Goal: Task Accomplishment & Management: Complete application form

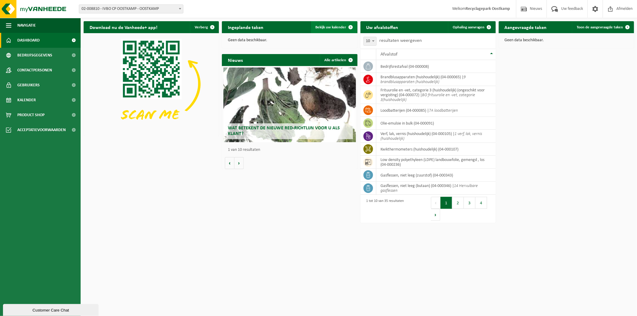
click at [335, 27] on span "Bekijk uw kalender" at bounding box center [331, 27] width 31 height 4
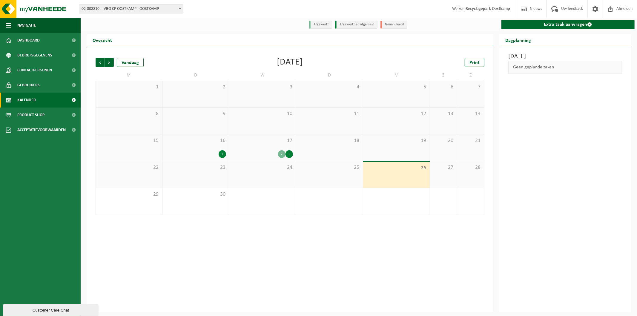
click at [344, 174] on div "25" at bounding box center [329, 174] width 67 height 27
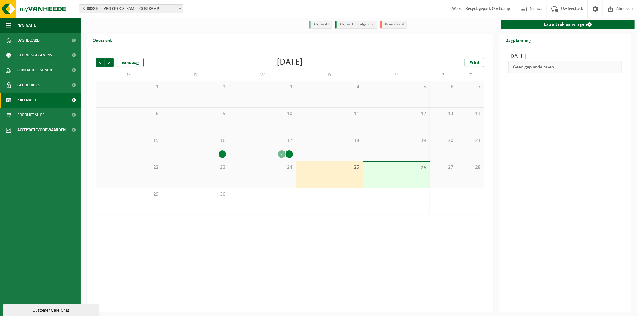
click at [333, 180] on div "25" at bounding box center [329, 174] width 67 height 27
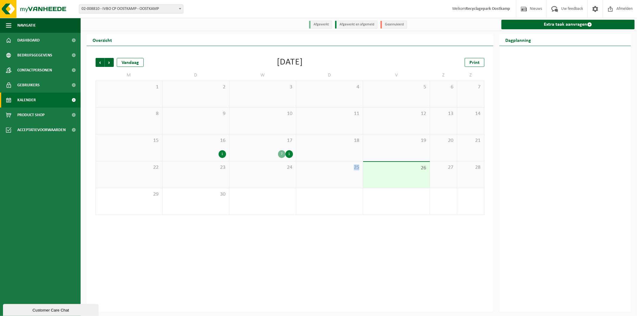
click at [333, 180] on div "25" at bounding box center [329, 174] width 67 height 27
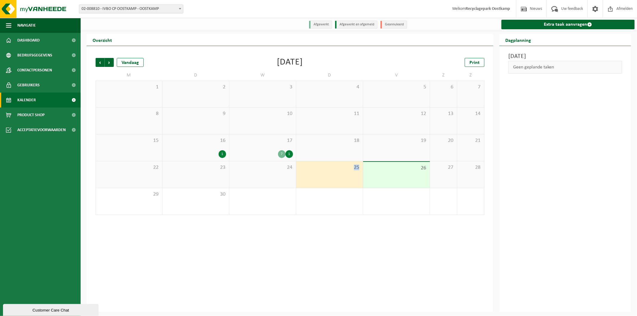
click at [333, 180] on div "25" at bounding box center [329, 174] width 67 height 27
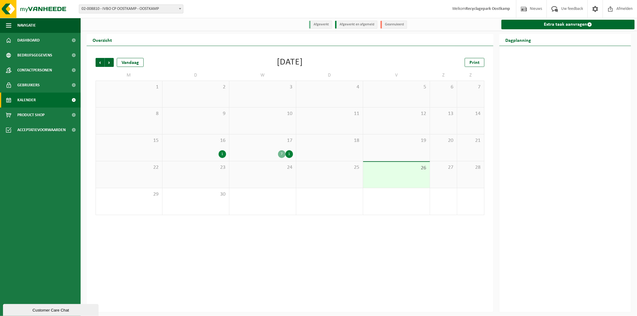
click at [333, 180] on div "25" at bounding box center [329, 174] width 67 height 27
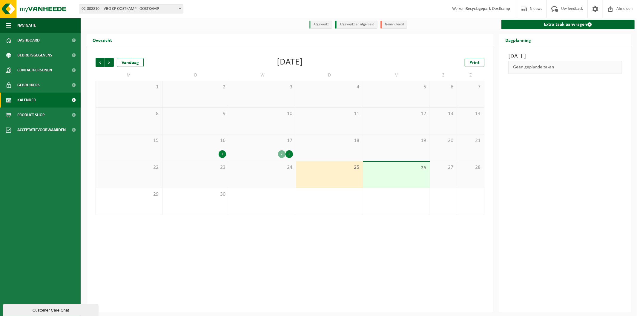
click at [333, 180] on div "25" at bounding box center [329, 174] width 67 height 27
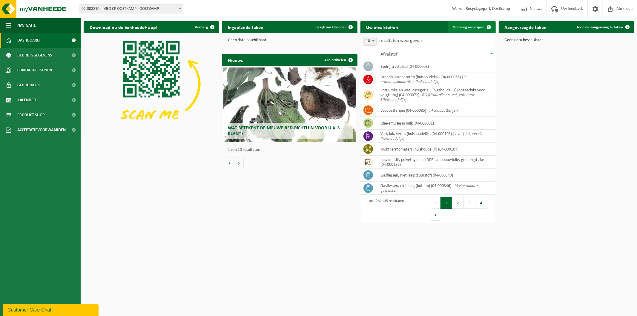
click at [455, 28] on span "Ophaling aanvragen" at bounding box center [469, 27] width 32 height 4
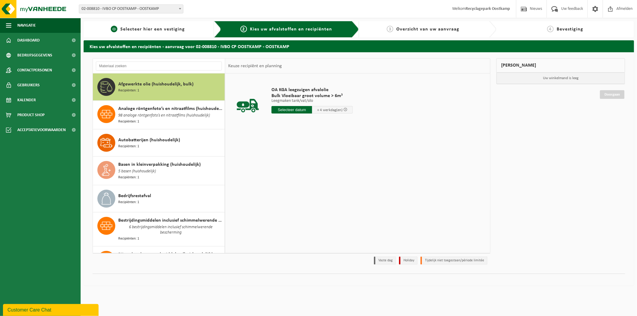
click at [176, 29] on span "Selecteer hier een vestiging" at bounding box center [152, 29] width 64 height 5
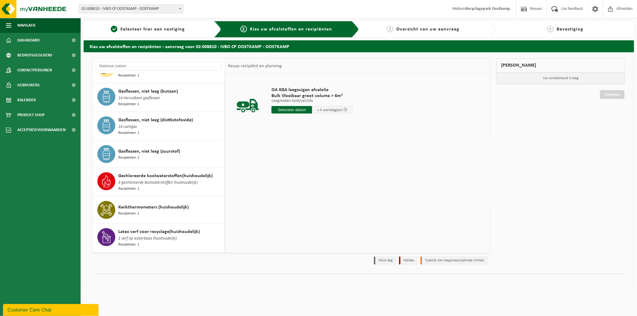
scroll to position [338, 0]
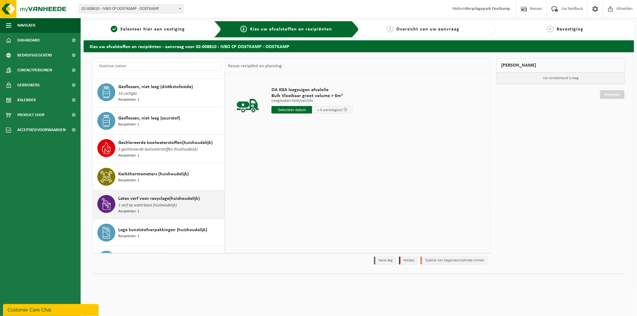
click at [144, 202] on span "1 verf op waterbasis (huishoudelijk)" at bounding box center [147, 205] width 59 height 7
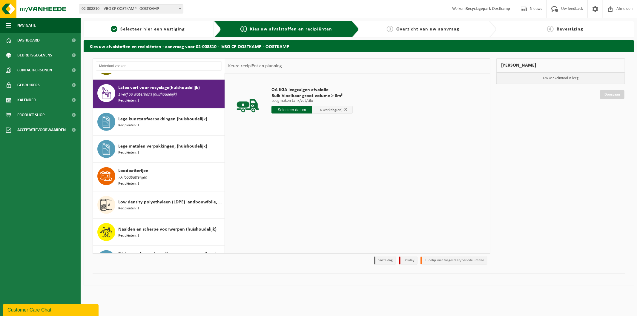
scroll to position [449, 0]
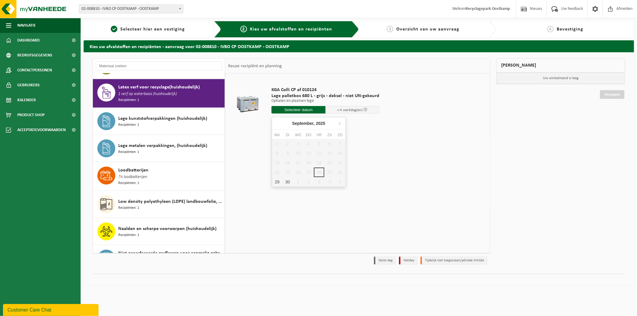
click at [311, 109] on input "text" at bounding box center [298, 109] width 54 height 7
click at [299, 181] on div "1" at bounding box center [298, 182] width 10 height 10
type input "Van 2025-10-01"
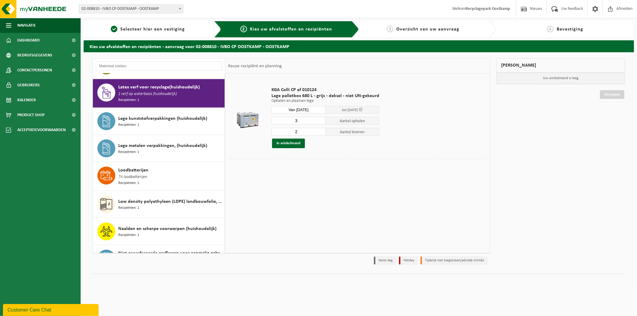
click at [319, 118] on input "3" at bounding box center [298, 121] width 54 height 8
type input "4"
click at [319, 118] on input "4" at bounding box center [298, 121] width 54 height 8
click at [318, 130] on input "3" at bounding box center [298, 132] width 54 height 8
type input "4"
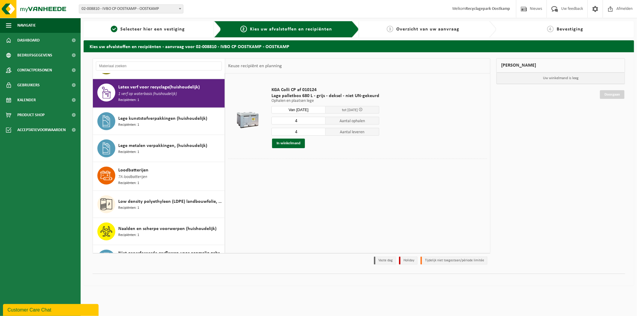
click at [318, 130] on input "4" at bounding box center [298, 132] width 54 height 8
click at [288, 144] on button "In winkelmand" at bounding box center [288, 144] width 33 height 10
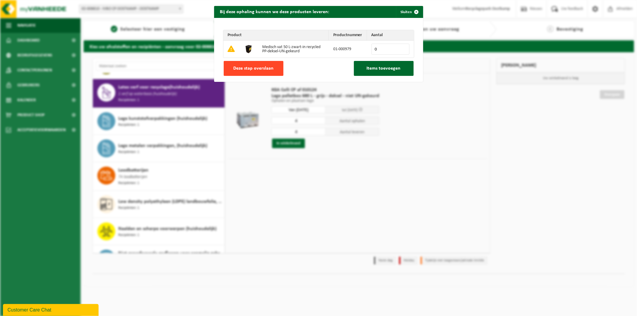
click at [254, 70] on span "Deze stap overslaan" at bounding box center [253, 68] width 40 height 5
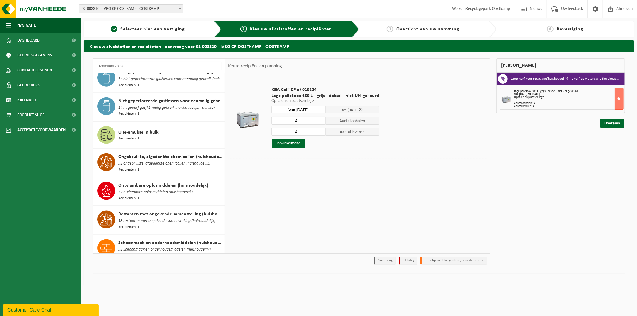
scroll to position [663, 0]
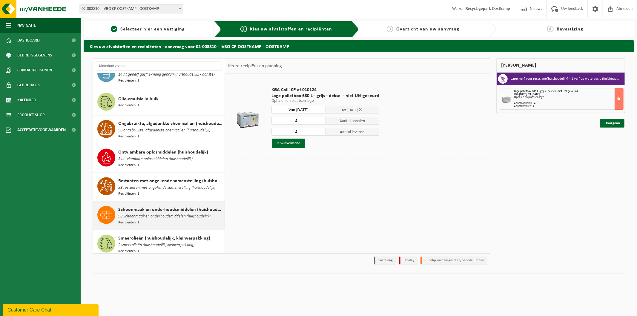
click at [141, 216] on div "Schoonmaak en onderhoudsmiddelen (huishoudelijk) 98 Schoonmaak en onderhoudsmid…" at bounding box center [170, 215] width 105 height 19
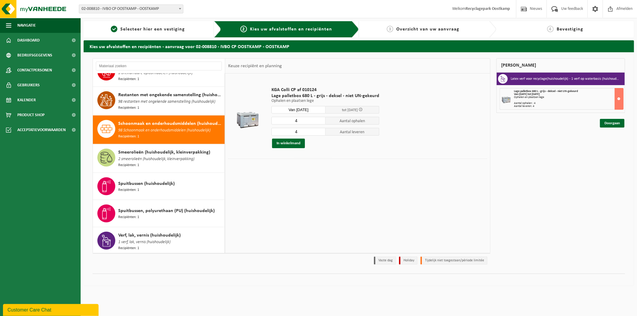
scroll to position [787, 0]
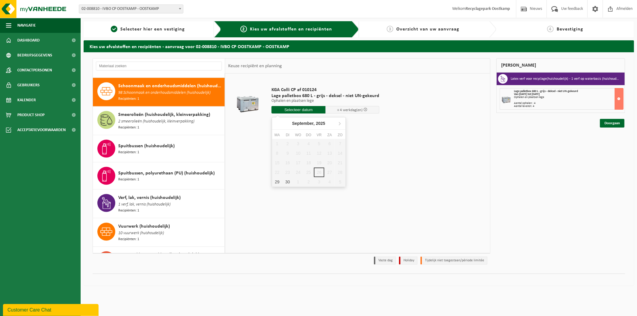
click at [308, 110] on input "text" at bounding box center [298, 109] width 54 height 7
click at [300, 180] on div "1" at bounding box center [298, 182] width 10 height 10
type input "Van 2025-10-01"
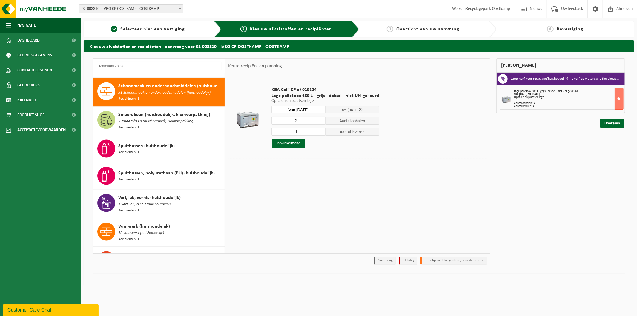
type input "2"
click at [320, 120] on input "2" at bounding box center [298, 121] width 54 height 8
click at [319, 132] on input "0" at bounding box center [298, 132] width 54 height 8
click at [319, 130] on input "1" at bounding box center [298, 132] width 54 height 8
type input "2"
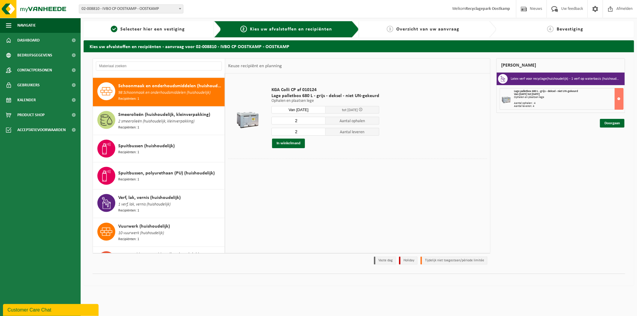
click at [319, 130] on input "2" at bounding box center [298, 132] width 54 height 8
click at [287, 144] on button "In winkelmand" at bounding box center [288, 144] width 33 height 10
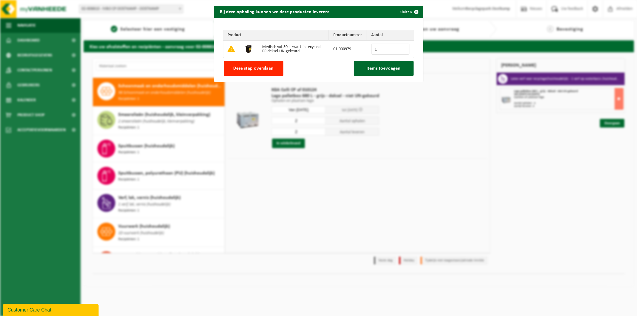
click at [401, 48] on input "1" at bounding box center [390, 49] width 38 height 11
type input "2"
click at [401, 48] on input "2" at bounding box center [390, 49] width 38 height 11
click at [387, 70] on span "Items toevoegen" at bounding box center [384, 68] width 34 height 5
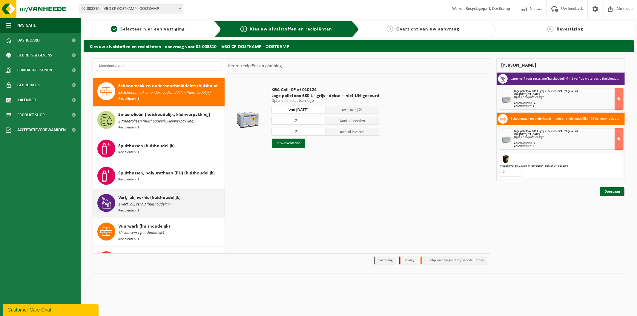
click at [163, 201] on span "1 verf, lak, vernis (huishoudelijk)" at bounding box center [144, 204] width 52 height 7
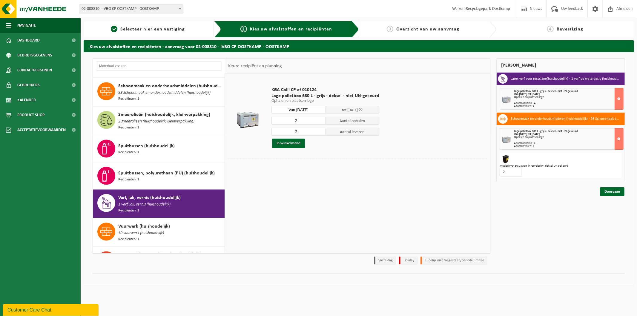
scroll to position [802, 0]
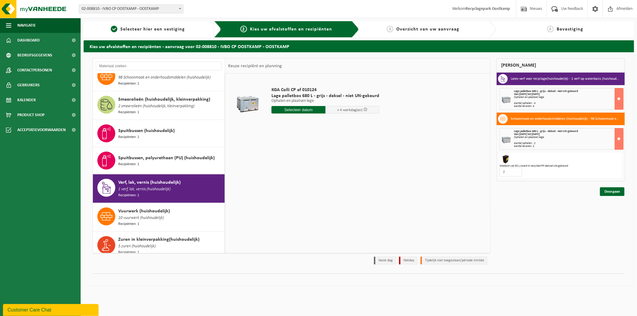
click at [306, 109] on input "text" at bounding box center [298, 109] width 54 height 7
click at [299, 182] on div "1" at bounding box center [298, 182] width 10 height 10
type input "Van 2025-10-01"
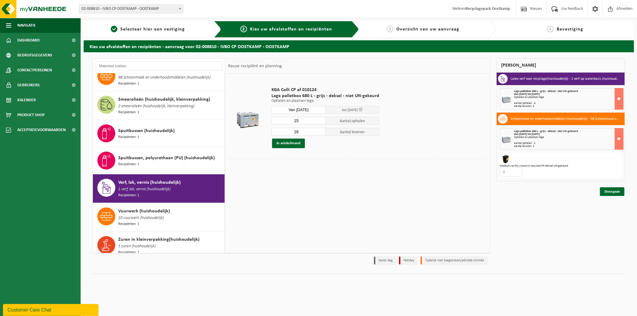
type input "15"
click at [319, 121] on input "15" at bounding box center [298, 121] width 54 height 8
type input "15"
click at [318, 133] on input "15" at bounding box center [298, 132] width 54 height 8
click at [296, 143] on button "In winkelmand" at bounding box center [288, 144] width 33 height 10
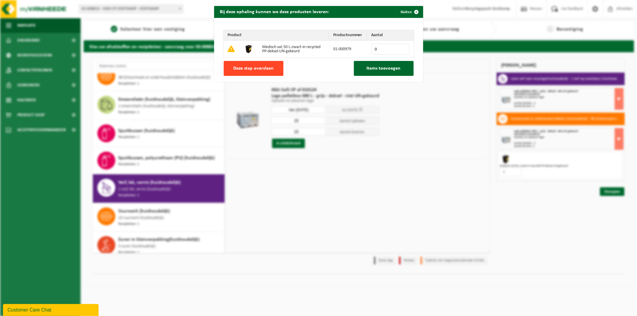
click at [239, 71] on span "Deze stap overslaan" at bounding box center [253, 68] width 40 height 5
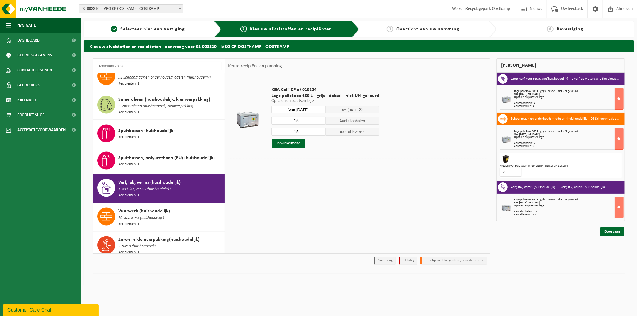
click at [593, 168] on div "2" at bounding box center [560, 171] width 122 height 9
click at [522, 171] on div "2" at bounding box center [560, 171] width 122 height 9
click at [619, 138] on button at bounding box center [618, 138] width 9 height 21
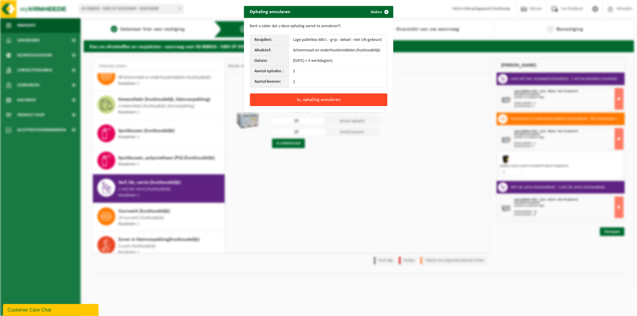
click at [267, 103] on button "Ja, ophaling annuleren" at bounding box center [318, 99] width 137 height 13
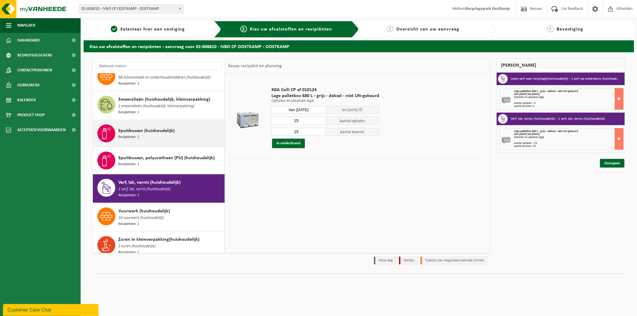
click at [173, 129] on div "Spuitbussen (huishoudelijk) Recipiënten: 1" at bounding box center [170, 133] width 105 height 18
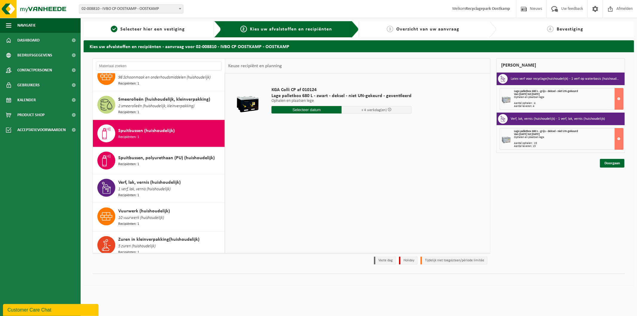
click at [292, 112] on input "text" at bounding box center [306, 109] width 70 height 7
click at [300, 181] on div "1" at bounding box center [298, 182] width 10 height 10
type input "Van 2025-10-01"
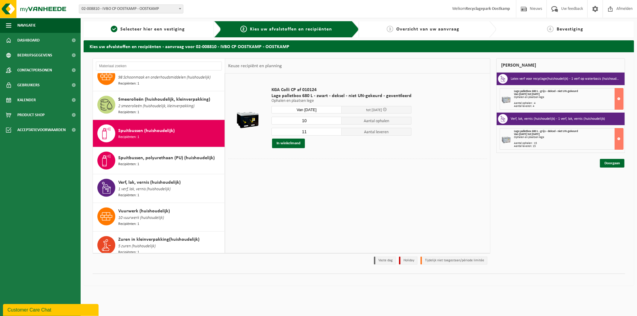
click at [335, 122] on input "10" at bounding box center [306, 121] width 70 height 8
click at [335, 122] on input "9" at bounding box center [306, 121] width 70 height 8
click at [335, 122] on input "8" at bounding box center [306, 121] width 70 height 8
click at [335, 122] on input "7" at bounding box center [306, 121] width 70 height 8
click at [335, 122] on input "6" at bounding box center [306, 121] width 70 height 8
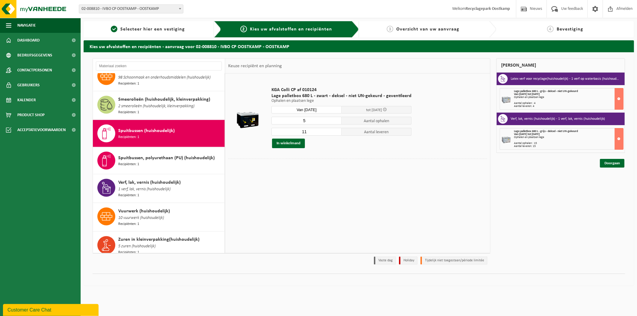
click at [335, 122] on input "5" at bounding box center [306, 121] width 70 height 8
click at [335, 122] on input "4" at bounding box center [306, 121] width 70 height 8
click at [335, 122] on input "3" at bounding box center [306, 121] width 70 height 8
type input "2"
click at [335, 122] on input "2" at bounding box center [306, 121] width 70 height 8
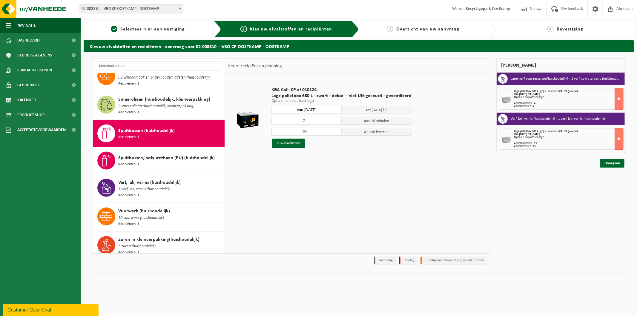
click at [335, 132] on input "10" at bounding box center [306, 132] width 70 height 8
click at [335, 132] on input "9" at bounding box center [306, 132] width 70 height 8
click at [335, 132] on input "8" at bounding box center [306, 132] width 70 height 8
click at [335, 132] on input "7" at bounding box center [306, 132] width 70 height 8
click at [335, 132] on input "6" at bounding box center [306, 132] width 70 height 8
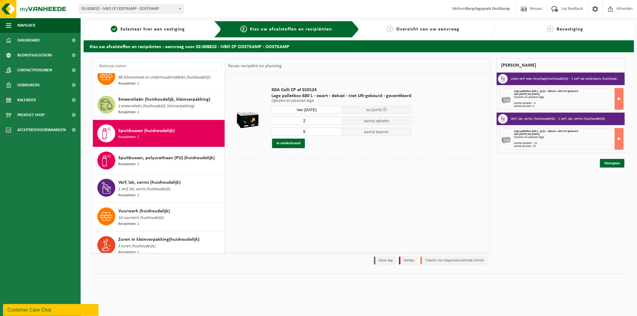
click at [335, 132] on input "5" at bounding box center [306, 132] width 70 height 8
click at [335, 132] on input "4" at bounding box center [306, 132] width 70 height 8
click at [335, 132] on input "3" at bounding box center [306, 132] width 70 height 8
type input "2"
click at [335, 132] on input "2" at bounding box center [306, 132] width 70 height 8
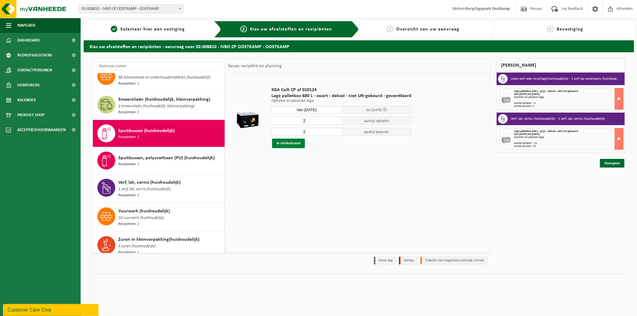
click at [282, 144] on button "In winkelmand" at bounding box center [288, 144] width 33 height 10
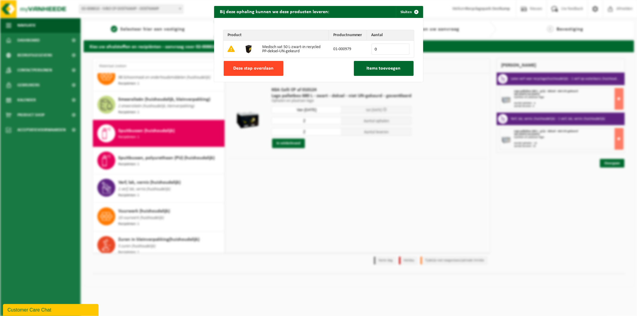
click at [273, 70] on button "Deze stap overslaan" at bounding box center [254, 68] width 60 height 15
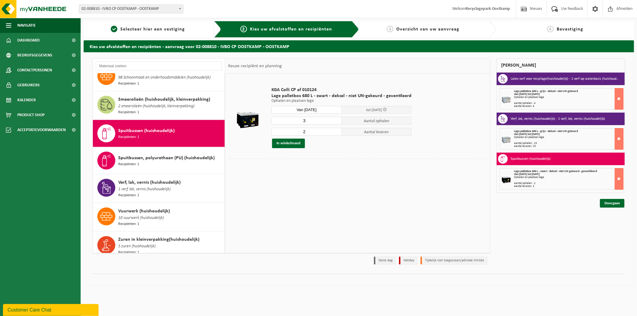
click at [336, 119] on input "3" at bounding box center [306, 121] width 70 height 8
click at [336, 119] on input "4" at bounding box center [306, 121] width 70 height 8
type input "5"
click at [336, 119] on input "5" at bounding box center [306, 121] width 70 height 8
click at [335, 130] on input "3" at bounding box center [306, 132] width 70 height 8
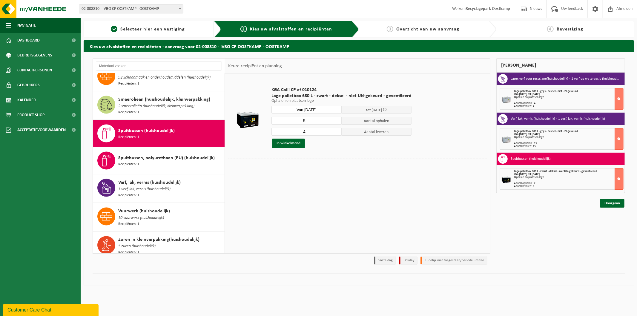
click at [335, 130] on input "4" at bounding box center [306, 132] width 70 height 8
type input "5"
click at [335, 130] on input "5" at bounding box center [306, 132] width 70 height 8
click at [293, 144] on button "In winkelmand" at bounding box center [288, 144] width 33 height 10
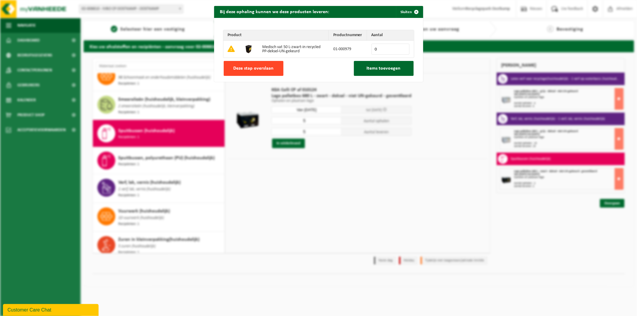
click at [269, 68] on span "Deze stap overslaan" at bounding box center [253, 68] width 40 height 5
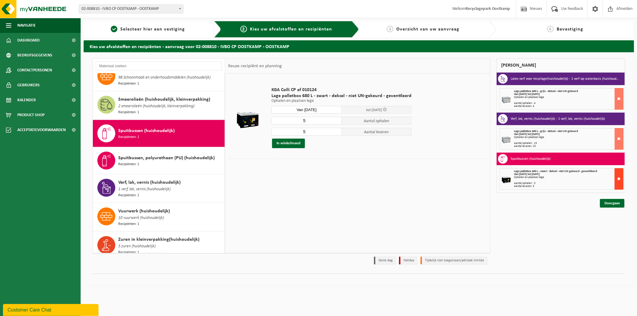
click at [619, 179] on button at bounding box center [618, 178] width 9 height 21
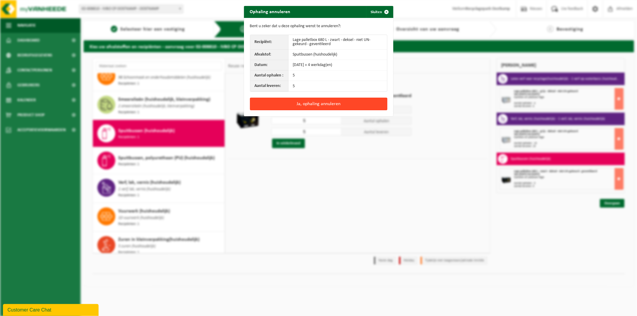
click at [323, 106] on button "Ja, ophaling annuleren" at bounding box center [318, 104] width 137 height 13
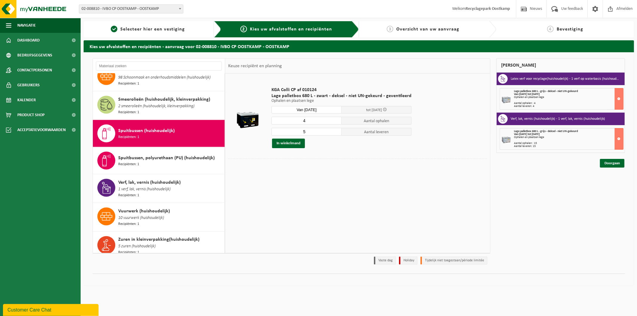
type input "4"
click at [335, 123] on input "4" at bounding box center [306, 121] width 70 height 8
type input "4"
click at [335, 133] on input "4" at bounding box center [306, 132] width 70 height 8
type input "5"
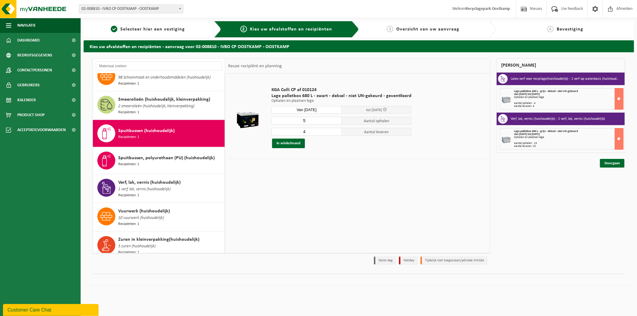
click at [334, 120] on input "5" at bounding box center [306, 121] width 70 height 8
type input "5"
click at [334, 131] on input "5" at bounding box center [306, 132] width 70 height 8
click at [285, 143] on button "In winkelmand" at bounding box center [288, 144] width 33 height 10
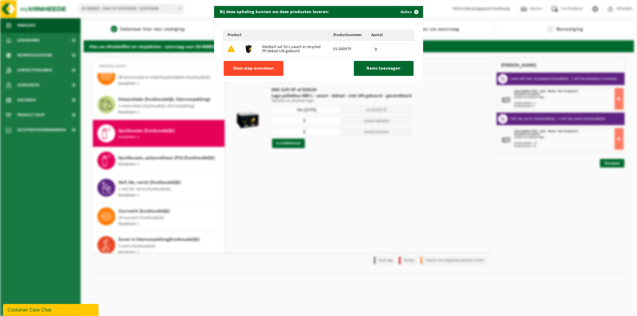
click at [254, 76] on button "Deze stap overslaan" at bounding box center [254, 68] width 60 height 15
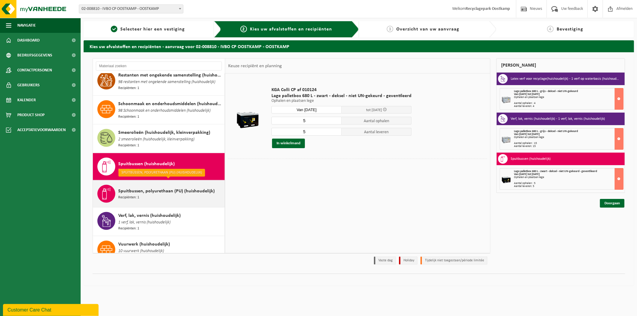
scroll to position [736, 0]
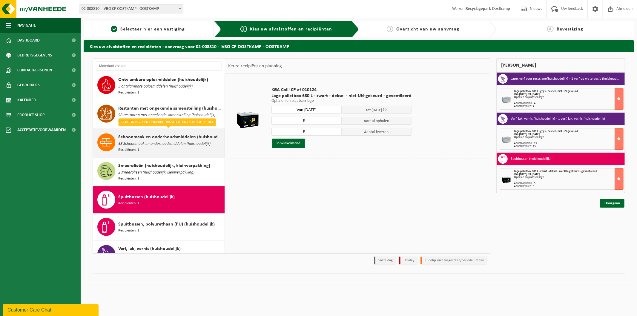
click at [178, 141] on span "98 Schoonmaak en onderhoudsmiddelen (huishoudelijk)" at bounding box center [164, 144] width 92 height 7
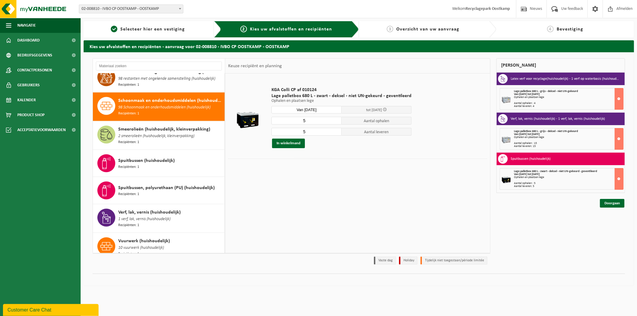
scroll to position [787, 0]
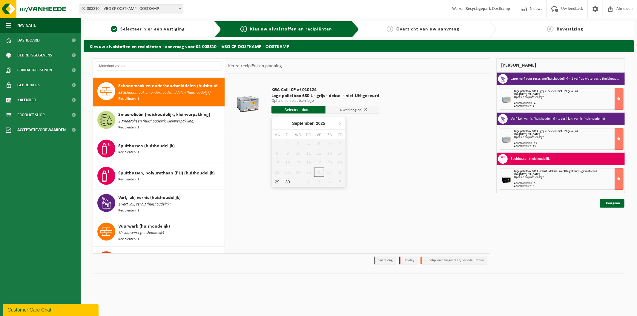
click at [308, 111] on input "text" at bounding box center [298, 109] width 54 height 7
click at [294, 181] on div "1" at bounding box center [298, 182] width 10 height 10
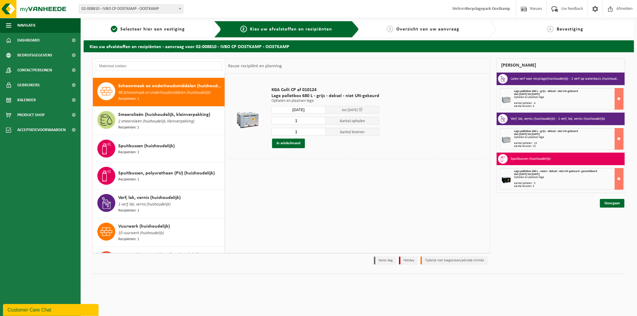
type input "Van 2025-10-01"
type input "2"
click at [320, 120] on input "2" at bounding box center [298, 121] width 54 height 8
type input "2"
click at [320, 130] on input "2" at bounding box center [298, 132] width 54 height 8
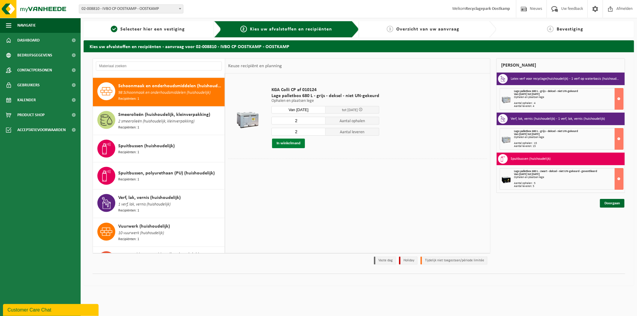
click at [292, 142] on button "In winkelmand" at bounding box center [288, 144] width 33 height 10
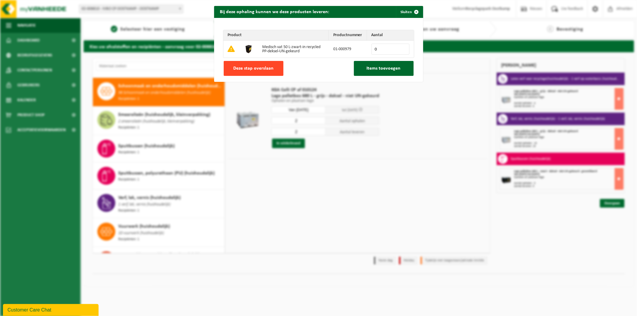
click at [268, 69] on span "Deze stap overslaan" at bounding box center [253, 68] width 40 height 5
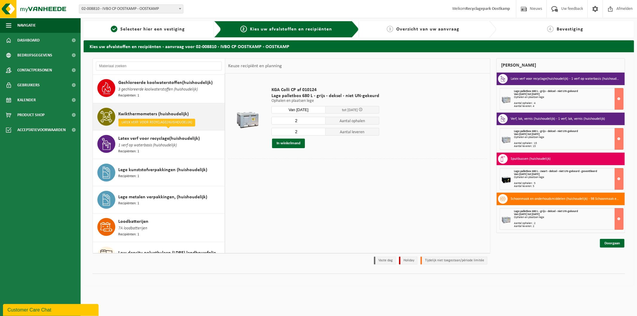
scroll to position [431, 0]
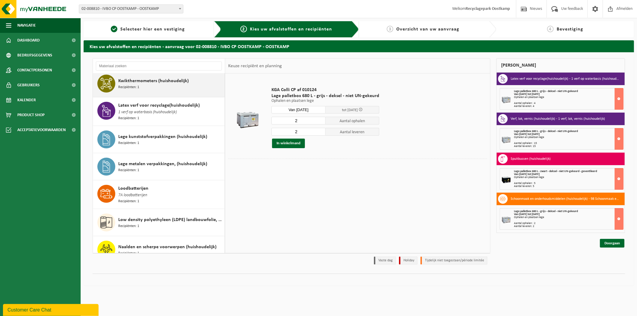
click at [142, 139] on div "Lege kunststofverpakkingen (huishoudelijk) Recipiënten: 1" at bounding box center [170, 139] width 105 height 18
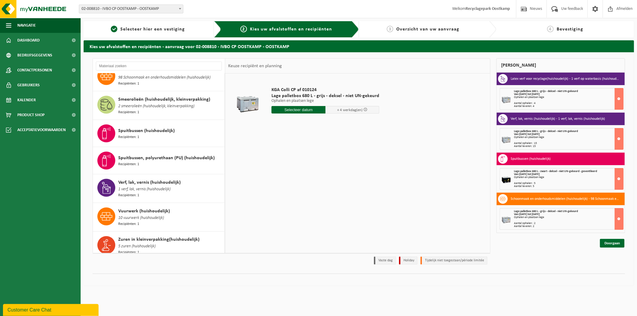
scroll to position [703, 0]
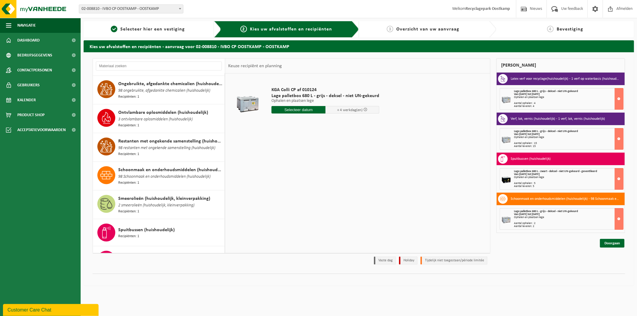
click at [288, 111] on input "text" at bounding box center [298, 109] width 54 height 7
click at [295, 181] on div "1" at bounding box center [298, 182] width 10 height 10
type input "Van 2025-10-01"
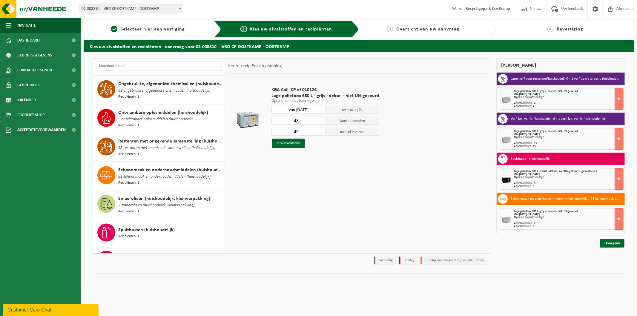
click at [319, 121] on input "48" at bounding box center [298, 121] width 54 height 8
click at [319, 121] on input "47" at bounding box center [298, 121] width 54 height 8
click at [319, 121] on input "46" at bounding box center [298, 121] width 54 height 8
click at [319, 121] on input "45" at bounding box center [298, 121] width 54 height 8
click at [319, 121] on input "44" at bounding box center [298, 121] width 54 height 8
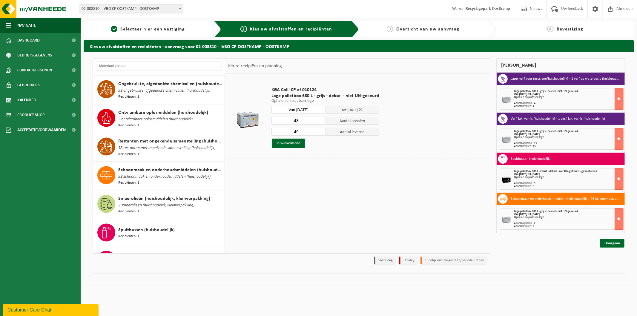
click at [319, 121] on input "43" at bounding box center [298, 121] width 54 height 8
click at [319, 121] on input "42" at bounding box center [298, 121] width 54 height 8
click at [319, 121] on input "41" at bounding box center [298, 121] width 54 height 8
click at [319, 121] on input "40" at bounding box center [298, 121] width 54 height 8
click at [319, 121] on input "39" at bounding box center [298, 121] width 54 height 8
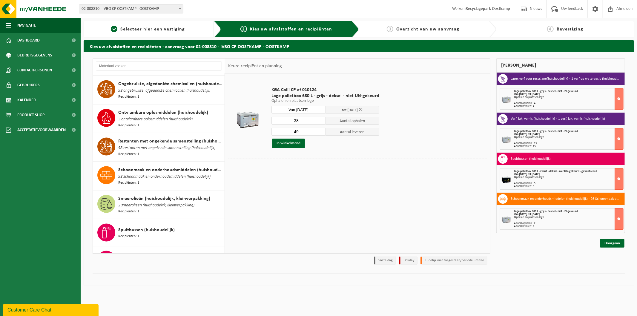
click at [319, 121] on input "38" at bounding box center [298, 121] width 54 height 8
click at [319, 121] on input "37" at bounding box center [298, 121] width 54 height 8
click at [319, 121] on input "36" at bounding box center [298, 121] width 54 height 8
click at [319, 121] on input "35" at bounding box center [298, 121] width 54 height 8
click at [319, 121] on input "34" at bounding box center [298, 121] width 54 height 8
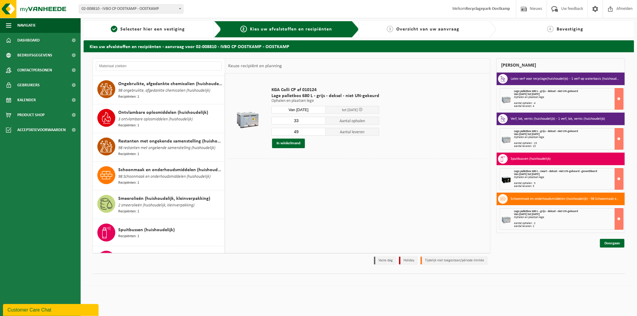
click at [319, 121] on input "33" at bounding box center [298, 121] width 54 height 8
click at [319, 121] on input "32" at bounding box center [298, 121] width 54 height 8
click at [319, 121] on input "31" at bounding box center [298, 121] width 54 height 8
click at [319, 121] on input "30" at bounding box center [298, 121] width 54 height 8
click at [319, 121] on input "29" at bounding box center [298, 121] width 54 height 8
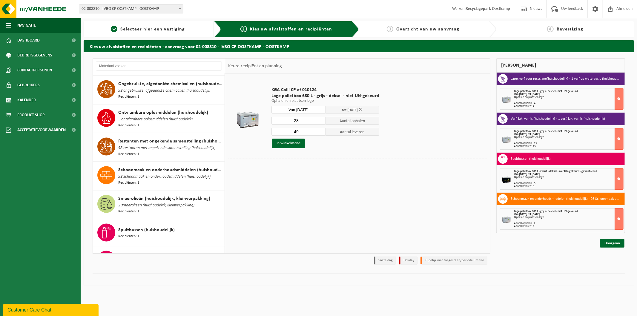
click at [319, 121] on input "28" at bounding box center [298, 121] width 54 height 8
click at [319, 121] on input "27" at bounding box center [298, 121] width 54 height 8
click at [319, 121] on input "26" at bounding box center [298, 121] width 54 height 8
click at [319, 121] on input "25" at bounding box center [298, 121] width 54 height 8
click at [319, 121] on input "24" at bounding box center [298, 121] width 54 height 8
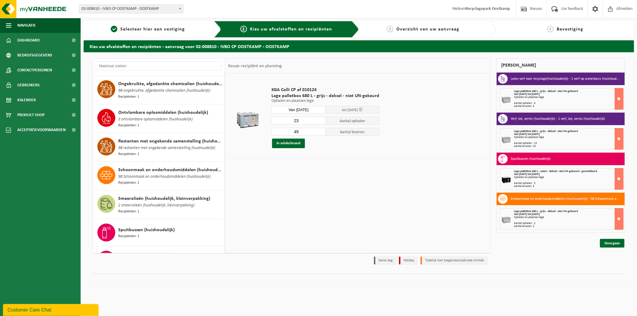
click at [319, 121] on input "23" at bounding box center [298, 121] width 54 height 8
click at [319, 121] on input "22" at bounding box center [298, 121] width 54 height 8
click at [319, 121] on input "21" at bounding box center [298, 121] width 54 height 8
click at [319, 121] on input "20" at bounding box center [298, 121] width 54 height 8
click at [319, 121] on input "19" at bounding box center [298, 121] width 54 height 8
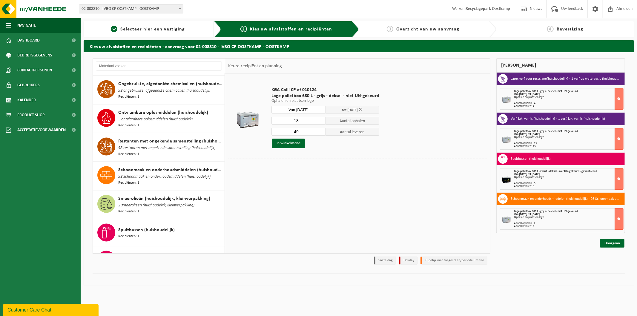
click at [319, 121] on input "18" at bounding box center [298, 121] width 54 height 8
click at [319, 121] on input "17" at bounding box center [298, 121] width 54 height 8
click at [319, 121] on input "16" at bounding box center [298, 121] width 54 height 8
click at [319, 121] on input "15" at bounding box center [298, 121] width 54 height 8
click at [319, 121] on input "14" at bounding box center [298, 121] width 54 height 8
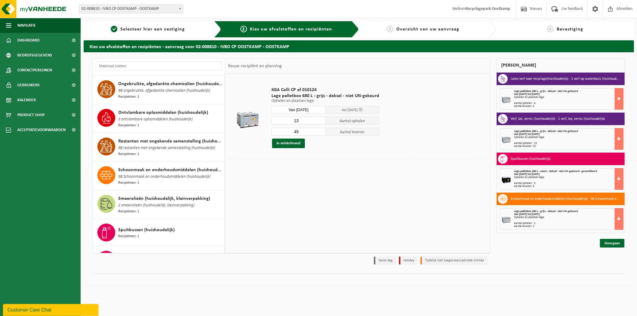
click at [319, 121] on input "13" at bounding box center [298, 121] width 54 height 8
click at [319, 121] on input "12" at bounding box center [298, 121] width 54 height 8
click at [319, 121] on input "11" at bounding box center [298, 121] width 54 height 8
type input "10"
click at [319, 121] on input "10" at bounding box center [298, 121] width 54 height 8
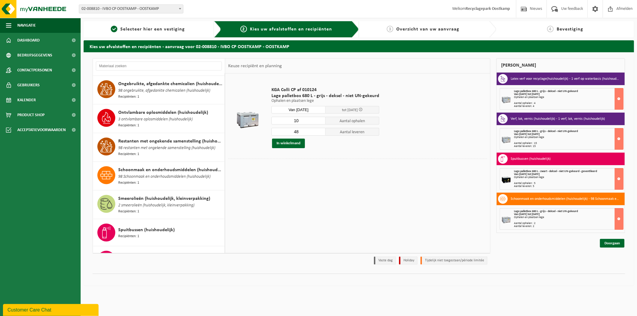
click at [319, 132] on input "48" at bounding box center [298, 132] width 54 height 8
click at [319, 132] on input "47" at bounding box center [298, 132] width 54 height 8
click at [319, 132] on input "46" at bounding box center [298, 132] width 54 height 8
click at [319, 132] on input "45" at bounding box center [298, 132] width 54 height 8
click at [319, 132] on input "44" at bounding box center [298, 132] width 54 height 8
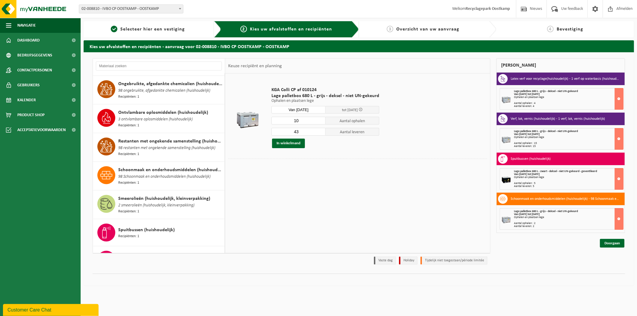
click at [319, 132] on input "43" at bounding box center [298, 132] width 54 height 8
click at [319, 132] on input "42" at bounding box center [298, 132] width 54 height 8
click at [319, 132] on input "41" at bounding box center [298, 132] width 54 height 8
click at [319, 132] on input "40" at bounding box center [298, 132] width 54 height 8
click at [319, 132] on input "39" at bounding box center [298, 132] width 54 height 8
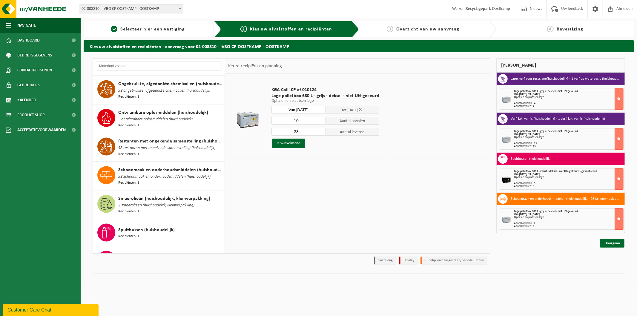
click at [319, 132] on input "38" at bounding box center [298, 132] width 54 height 8
click at [319, 132] on input "37" at bounding box center [298, 132] width 54 height 8
click at [319, 132] on input "36" at bounding box center [298, 132] width 54 height 8
click at [319, 132] on input "35" at bounding box center [298, 132] width 54 height 8
click at [319, 132] on input "34" at bounding box center [298, 132] width 54 height 8
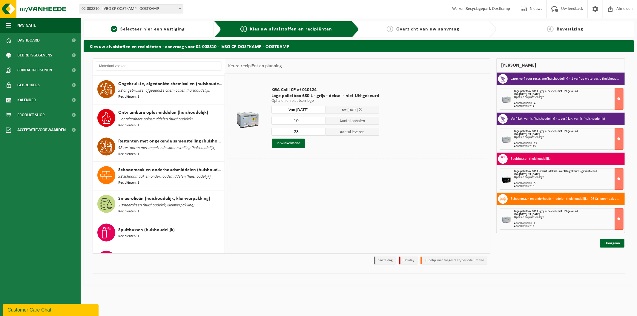
click at [319, 132] on input "33" at bounding box center [298, 132] width 54 height 8
click at [319, 132] on input "32" at bounding box center [298, 132] width 54 height 8
click at [319, 132] on input "31" at bounding box center [298, 132] width 54 height 8
click at [319, 132] on input "30" at bounding box center [298, 132] width 54 height 8
click at [319, 132] on input "29" at bounding box center [298, 132] width 54 height 8
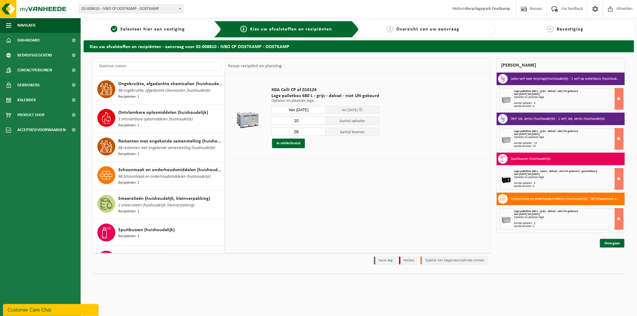
click at [319, 132] on input "28" at bounding box center [298, 132] width 54 height 8
click at [319, 132] on input "27" at bounding box center [298, 132] width 54 height 8
click at [319, 132] on input "26" at bounding box center [298, 132] width 54 height 8
click at [319, 132] on input "25" at bounding box center [298, 132] width 54 height 8
click at [319, 132] on input "24" at bounding box center [298, 132] width 54 height 8
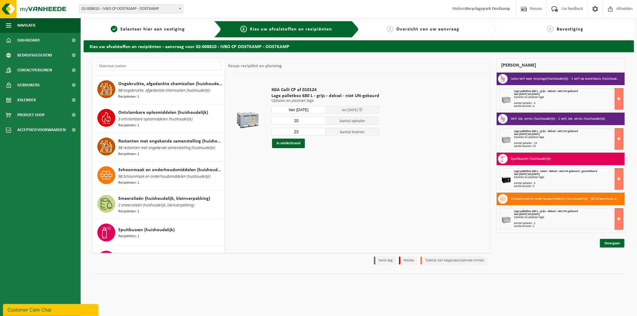
click at [319, 132] on input "23" at bounding box center [298, 132] width 54 height 8
click at [319, 132] on input "22" at bounding box center [298, 132] width 54 height 8
click at [319, 132] on input "21" at bounding box center [298, 132] width 54 height 8
click at [319, 132] on input "20" at bounding box center [298, 132] width 54 height 8
click at [319, 132] on input "19" at bounding box center [298, 132] width 54 height 8
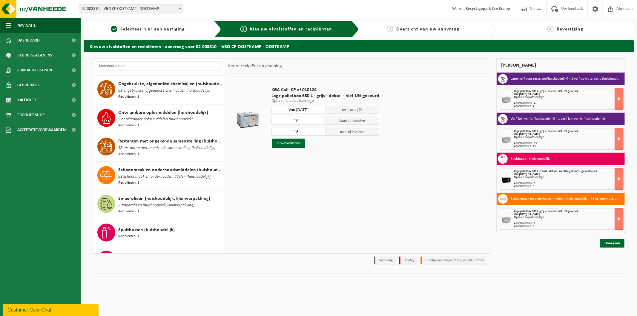
click at [319, 132] on input "18" at bounding box center [298, 132] width 54 height 8
click at [319, 132] on input "17" at bounding box center [298, 132] width 54 height 8
click at [319, 132] on input "16" at bounding box center [298, 132] width 54 height 8
click at [319, 132] on input "15" at bounding box center [298, 132] width 54 height 8
click at [319, 132] on input "14" at bounding box center [298, 132] width 54 height 8
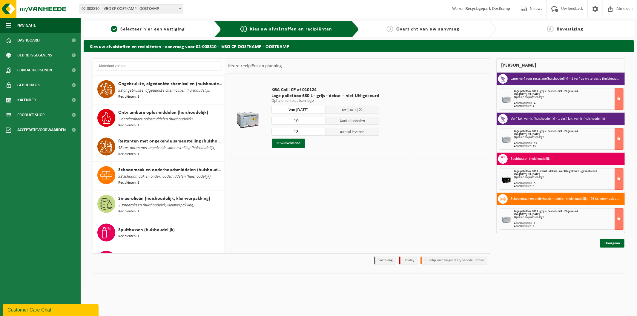
click at [319, 132] on input "13" at bounding box center [298, 132] width 54 height 8
click at [319, 132] on input "12" at bounding box center [298, 132] width 54 height 8
click at [319, 132] on input "11" at bounding box center [298, 132] width 54 height 8
click at [319, 132] on input "10" at bounding box center [298, 132] width 54 height 8
click at [319, 132] on input "9" at bounding box center [298, 132] width 54 height 8
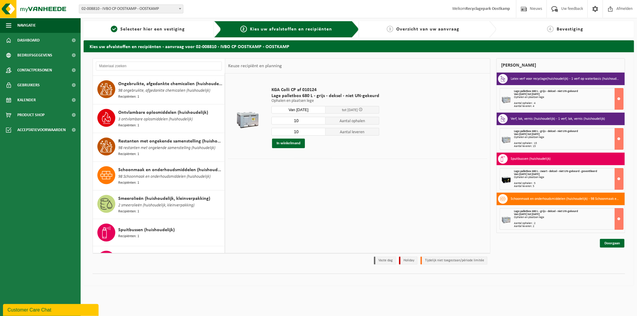
type input "10"
click at [319, 130] on input "10" at bounding box center [298, 132] width 54 height 8
click at [293, 145] on button "In winkelmand" at bounding box center [288, 144] width 33 height 10
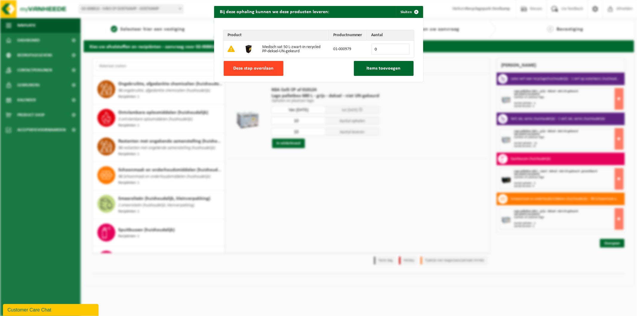
click at [253, 70] on span "Deze stap overslaan" at bounding box center [253, 68] width 40 height 5
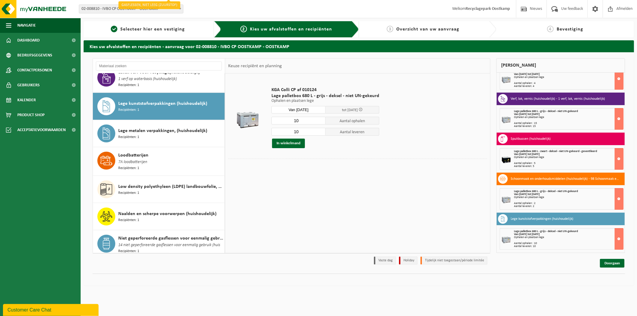
scroll to position [497, 0]
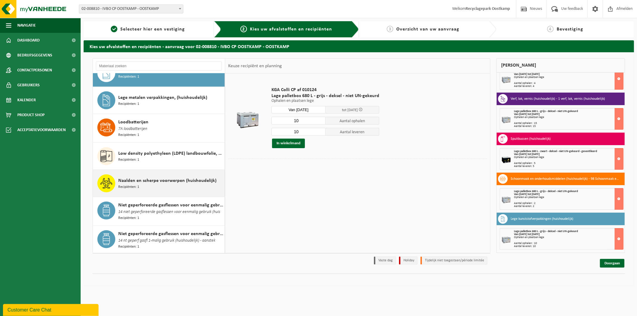
click at [149, 177] on span "Naalden en scherpe voorwerpen (huishoudelijk)" at bounding box center [167, 180] width 98 height 7
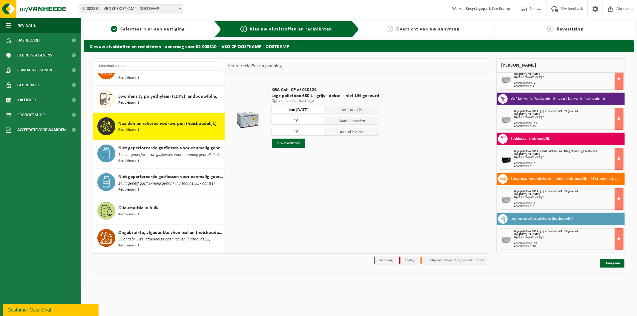
scroll to position [587, 0]
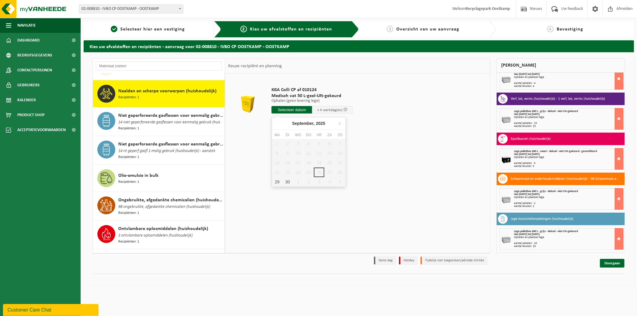
click at [290, 111] on input "text" at bounding box center [291, 109] width 41 height 7
click at [297, 180] on div "1" at bounding box center [298, 182] width 10 height 10
type input "Van 2025-10-01"
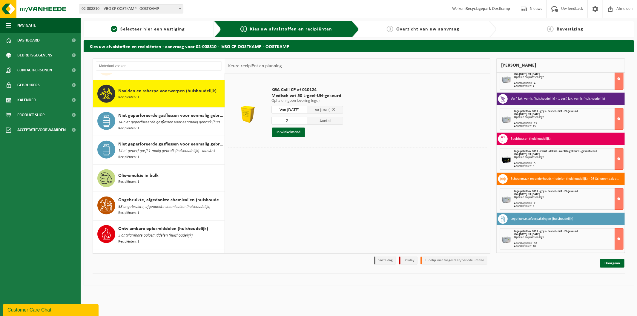
type input "2"
click at [305, 120] on input "2" at bounding box center [289, 121] width 36 height 8
click at [296, 132] on button "In winkelmand" at bounding box center [288, 132] width 33 height 10
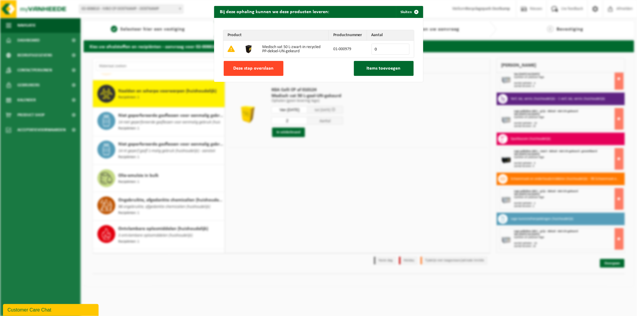
click at [254, 70] on span "Deze stap overslaan" at bounding box center [253, 68] width 40 height 5
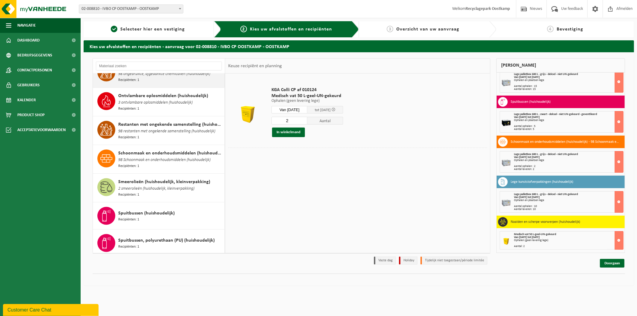
scroll to position [753, 0]
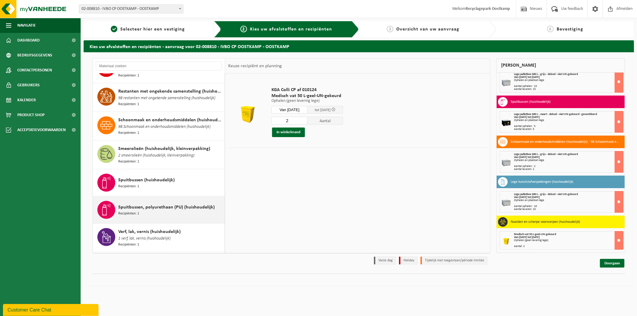
click at [161, 204] on span "Spuitbussen, polyurethaan (PU) (huishoudelijk)" at bounding box center [166, 207] width 96 height 7
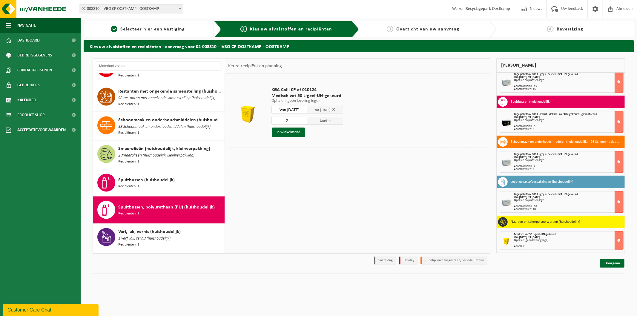
scroll to position [802, 0]
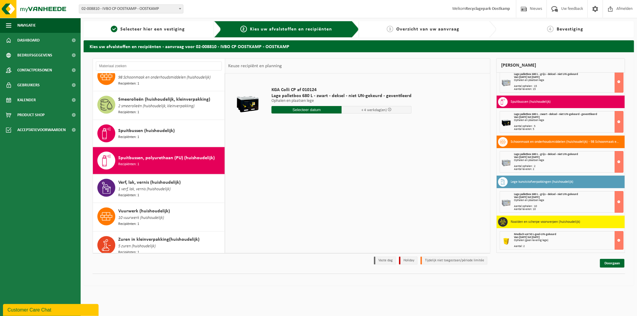
click at [297, 113] on input "text" at bounding box center [306, 109] width 70 height 7
click at [297, 182] on div "1" at bounding box center [298, 182] width 10 height 10
type input "Van 2025-10-01"
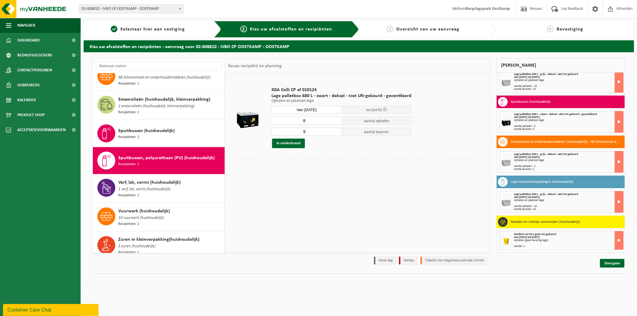
click at [335, 123] on input "8" at bounding box center [306, 121] width 70 height 8
click at [335, 123] on input "7" at bounding box center [306, 121] width 70 height 8
click at [335, 123] on input "6" at bounding box center [306, 121] width 70 height 8
click at [335, 123] on input "5" at bounding box center [306, 121] width 70 height 8
click at [335, 123] on input "4" at bounding box center [306, 121] width 70 height 8
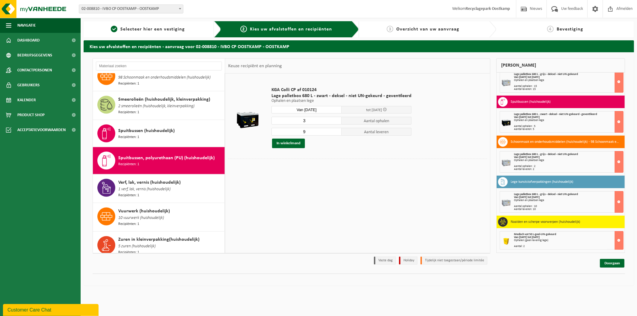
click at [335, 123] on input "3" at bounding box center [306, 121] width 70 height 8
click at [335, 123] on input "2" at bounding box center [306, 121] width 70 height 8
type input "1"
click at [335, 123] on input "1" at bounding box center [306, 121] width 70 height 8
click at [335, 133] on input "8" at bounding box center [306, 132] width 70 height 8
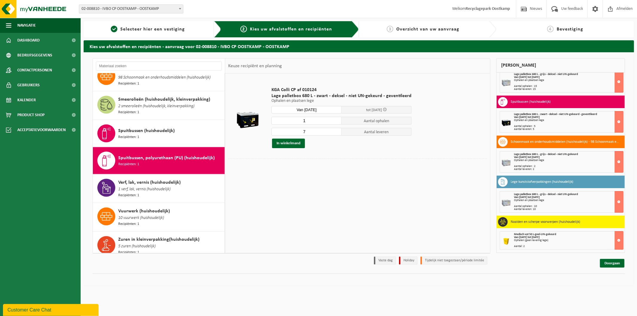
click at [335, 133] on input "7" at bounding box center [306, 132] width 70 height 8
click at [335, 133] on input "6" at bounding box center [306, 132] width 70 height 8
click at [335, 133] on input "5" at bounding box center [306, 132] width 70 height 8
click at [335, 133] on input "4" at bounding box center [306, 132] width 70 height 8
click at [335, 133] on input "3" at bounding box center [306, 132] width 70 height 8
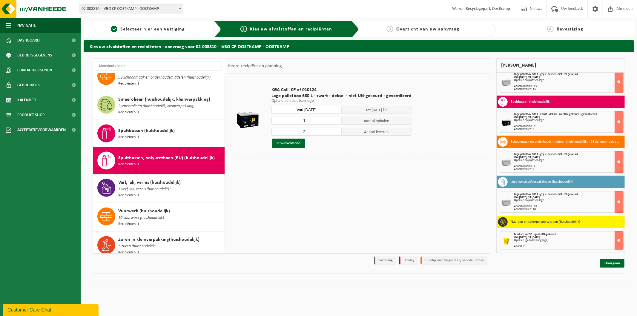
click at [335, 133] on input "2" at bounding box center [306, 132] width 70 height 8
type input "1"
click at [335, 133] on input "1" at bounding box center [306, 132] width 70 height 8
click at [296, 141] on button "In winkelmand" at bounding box center [288, 144] width 33 height 10
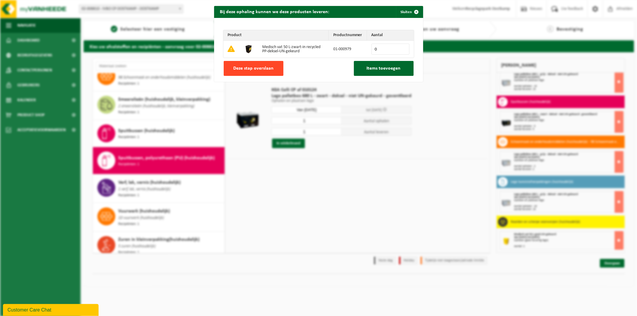
click at [274, 71] on button "Deze stap overslaan" at bounding box center [254, 68] width 60 height 15
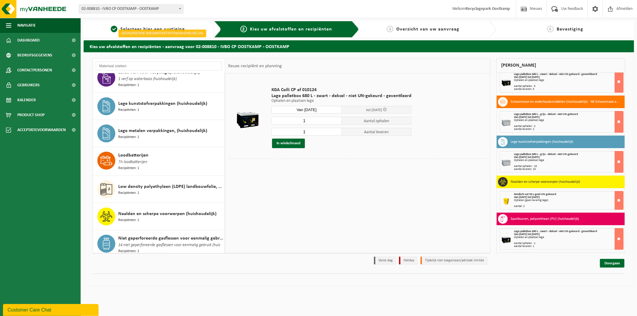
scroll to position [497, 0]
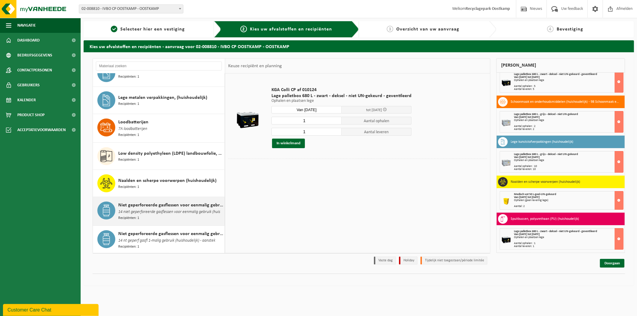
click at [164, 201] on span "Niet geperforeerde gasflessen voor eenmalig gebruik (huishoudelijk)" at bounding box center [170, 204] width 105 height 7
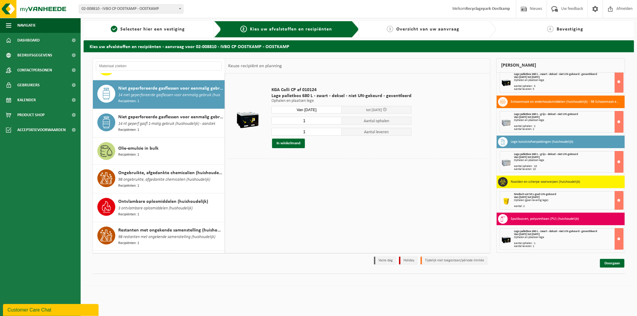
scroll to position [614, 0]
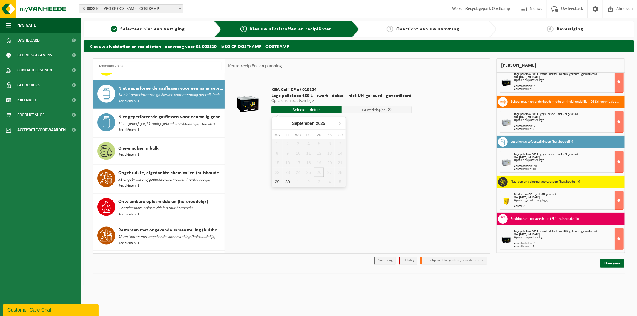
click at [279, 113] on input "text" at bounding box center [306, 109] width 70 height 7
click at [297, 179] on div "1" at bounding box center [298, 182] width 10 height 10
type input "Van 2025-10-01"
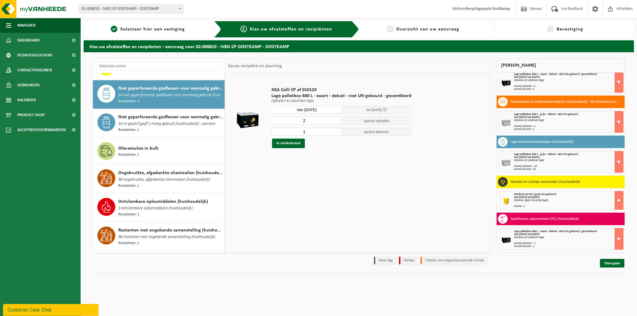
type input "2"
click at [333, 120] on input "2" at bounding box center [306, 121] width 70 height 8
type input "2"
click at [333, 130] on input "2" at bounding box center [306, 132] width 70 height 8
click at [293, 144] on button "In winkelmand" at bounding box center [288, 144] width 33 height 10
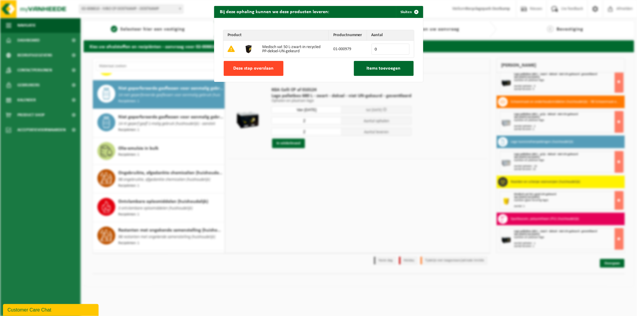
click at [267, 64] on button "Deze stap overslaan" at bounding box center [254, 68] width 60 height 15
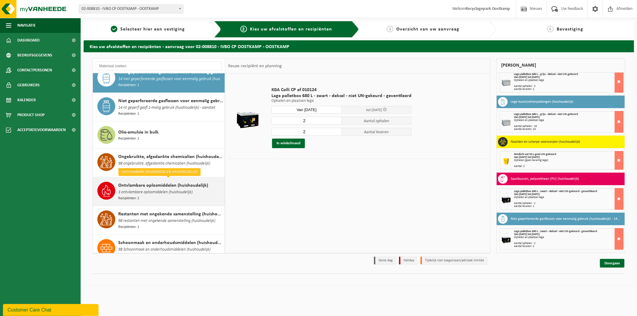
scroll to position [663, 0]
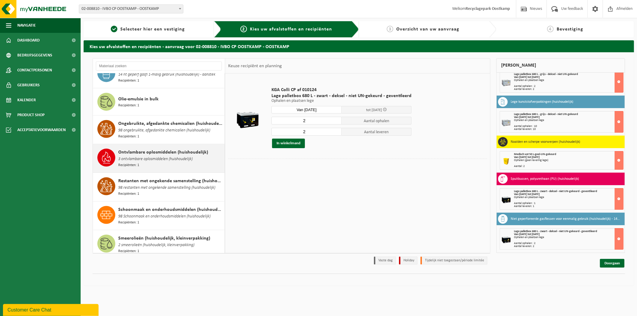
click at [156, 156] on span "3 ontvlambare oplosmiddelen (huishoudelijk)" at bounding box center [155, 159] width 74 height 7
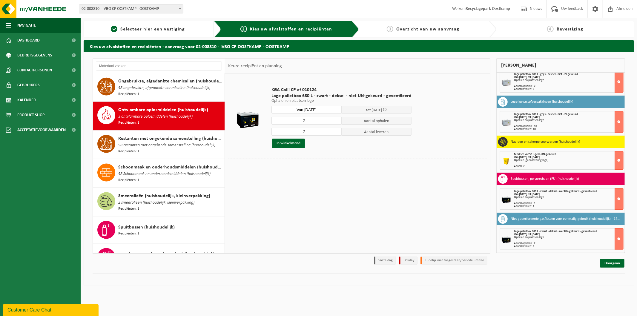
scroll to position [731, 0]
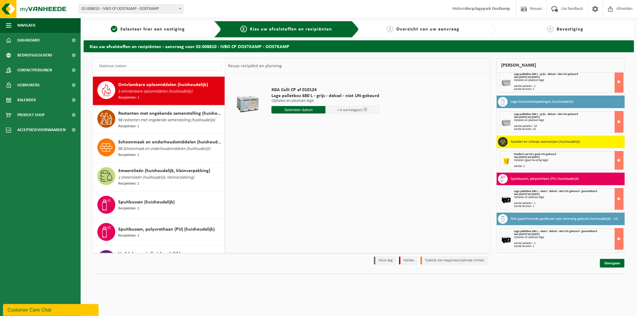
click at [309, 111] on input "text" at bounding box center [298, 109] width 54 height 7
click at [299, 184] on div "1" at bounding box center [298, 182] width 10 height 10
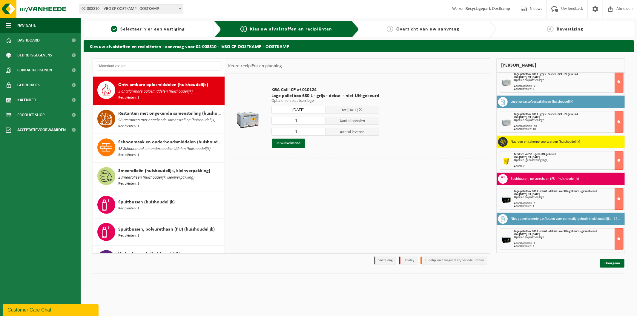
type input "Van 2025-10-01"
type input "2"
click at [319, 120] on input "2" at bounding box center [298, 121] width 54 height 8
type input "2"
click at [319, 131] on input "2" at bounding box center [298, 132] width 54 height 8
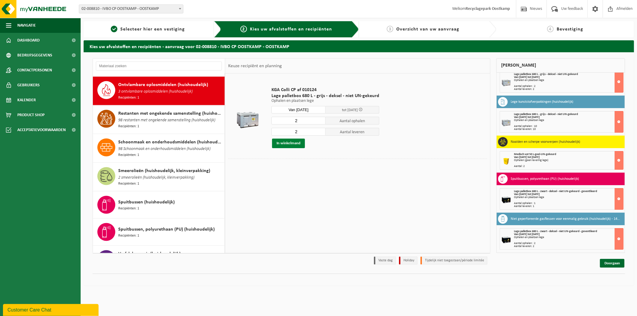
click at [294, 144] on button "In winkelmand" at bounding box center [288, 144] width 33 height 10
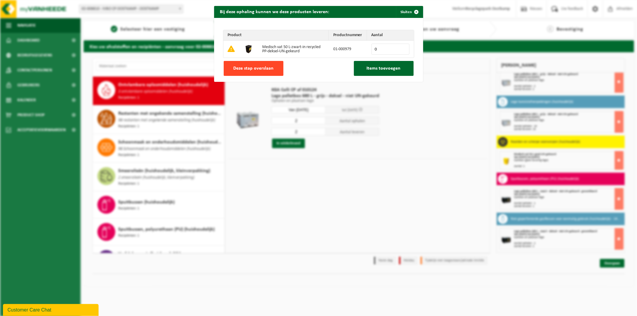
click at [252, 73] on button "Deze stap overslaan" at bounding box center [254, 68] width 60 height 15
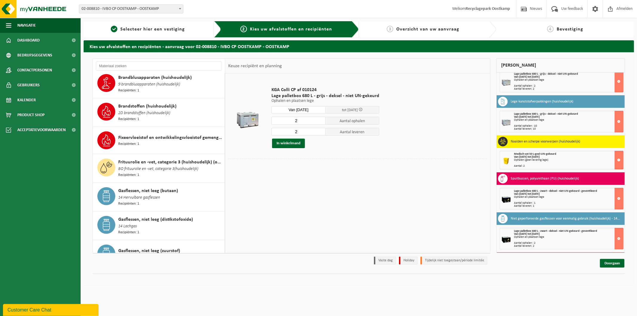
scroll to position [139, 0]
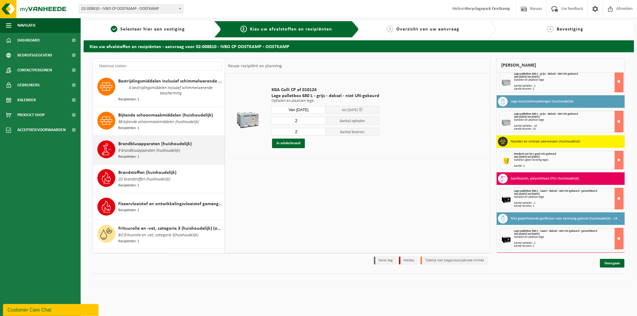
click at [156, 148] on span "9 brandblusapparaten (huishoudelijk)" at bounding box center [149, 150] width 62 height 7
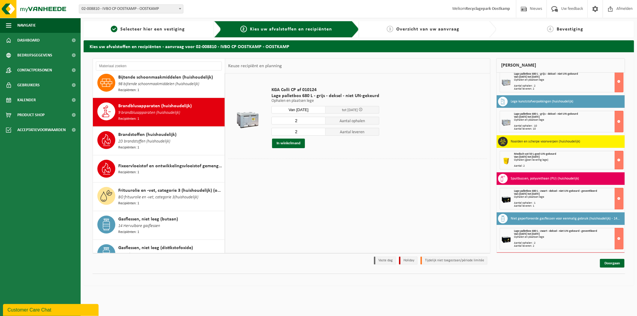
scroll to position [199, 0]
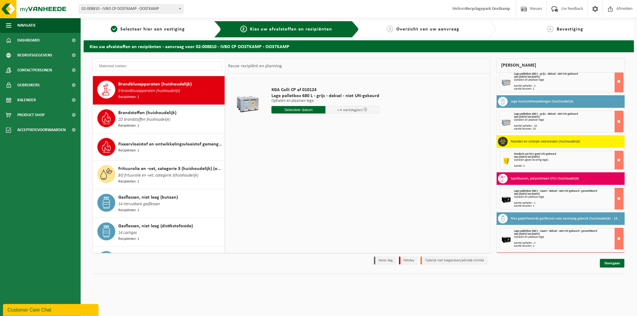
click at [296, 110] on input "text" at bounding box center [298, 109] width 54 height 7
click at [294, 181] on div "1" at bounding box center [298, 182] width 10 height 10
type input "Van 2025-10-01"
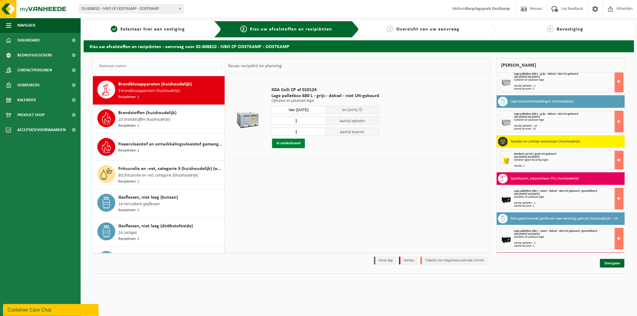
click at [289, 144] on button "In winkelmand" at bounding box center [288, 144] width 33 height 10
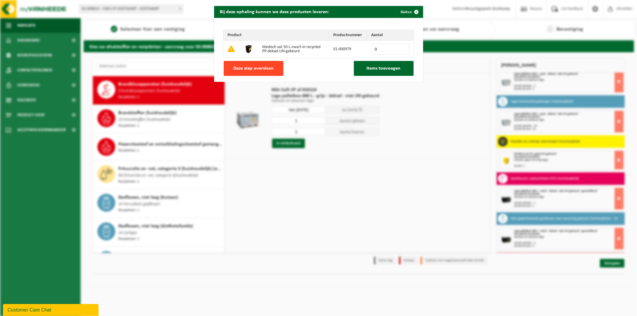
click at [276, 73] on button "Deze stap overslaan" at bounding box center [254, 68] width 60 height 15
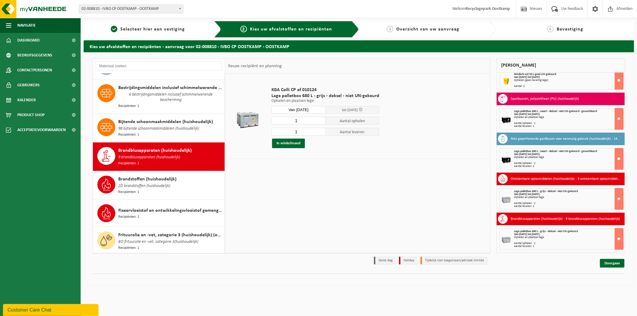
scroll to position [0, 0]
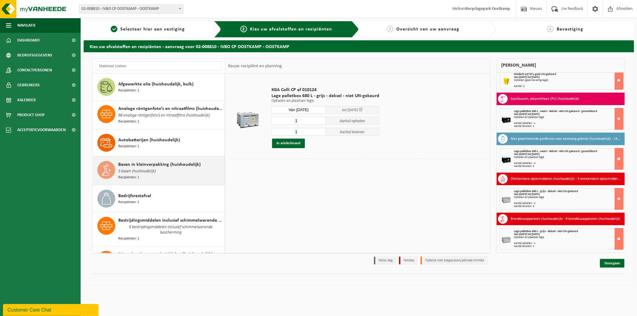
click at [147, 165] on span "Basen in kleinverpakking (huishoudelijk)" at bounding box center [159, 164] width 82 height 7
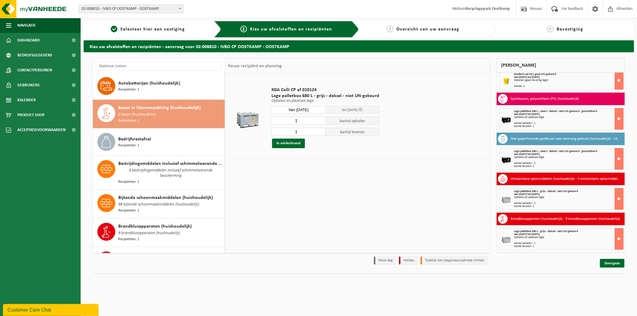
scroll to position [82, 0]
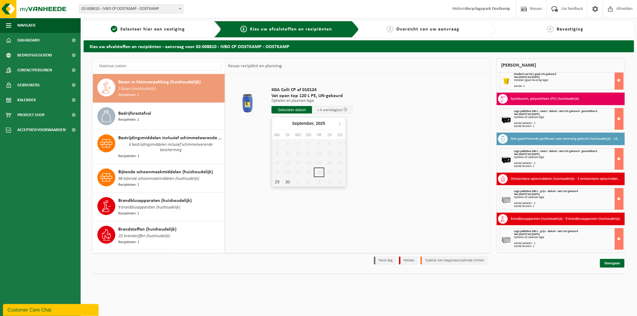
click at [284, 112] on input "text" at bounding box center [291, 109] width 41 height 7
click at [296, 180] on div "1" at bounding box center [298, 182] width 10 height 10
type input "Van 2025-10-01"
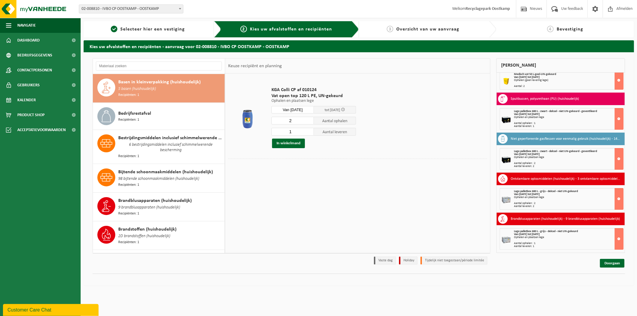
type input "2"
click at [309, 119] on input "2" at bounding box center [292, 121] width 42 height 8
type input "2"
click at [309, 131] on input "2" at bounding box center [292, 132] width 42 height 8
click at [285, 141] on button "In winkelmand" at bounding box center [288, 144] width 33 height 10
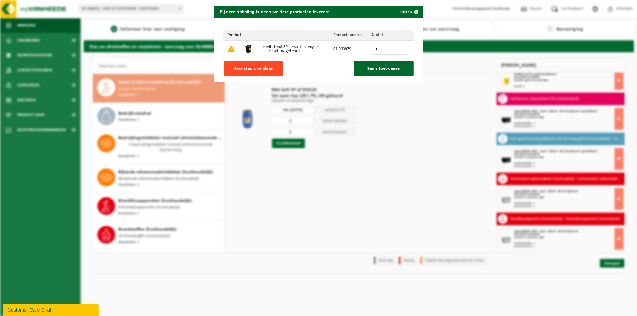
click at [258, 70] on span "Deze stap overslaan" at bounding box center [253, 68] width 40 height 5
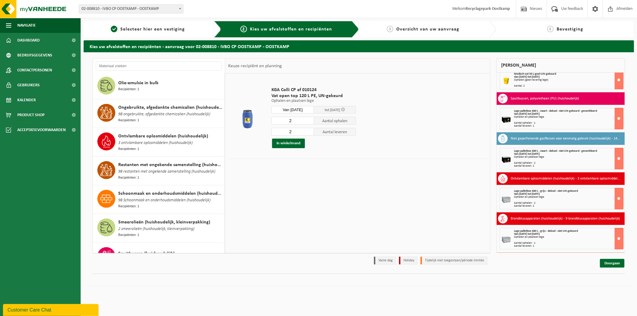
scroll to position [646, 0]
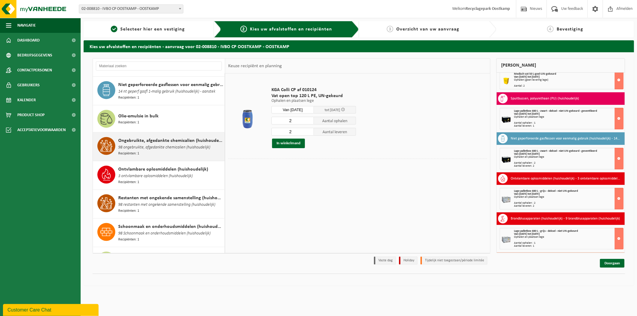
click at [164, 144] on span "98 ongebruikte, afgedankte chemicalien (huishoudelijk)" at bounding box center [164, 147] width 92 height 7
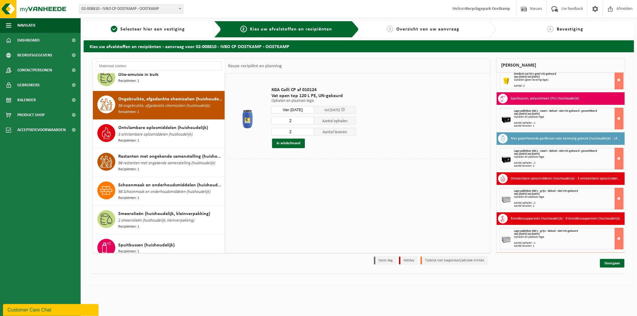
scroll to position [703, 0]
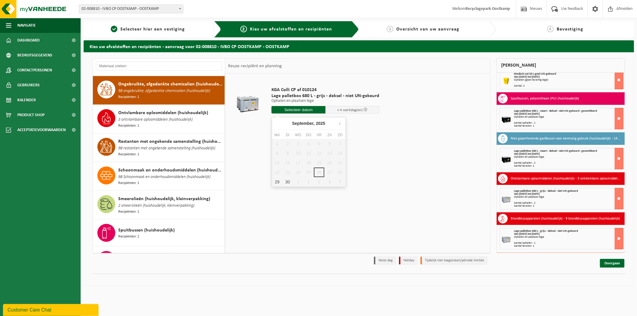
click at [287, 107] on input "text" at bounding box center [298, 109] width 54 height 7
click at [296, 181] on div "1" at bounding box center [298, 182] width 10 height 10
type input "Van 2025-10-01"
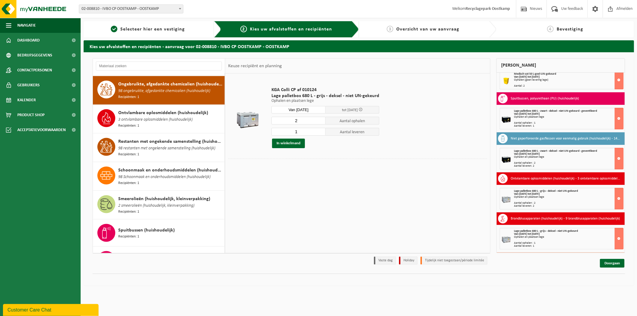
click at [319, 119] on input "2" at bounding box center [298, 121] width 54 height 8
click at [319, 119] on input "3" at bounding box center [298, 121] width 54 height 8
click at [319, 119] on input "4" at bounding box center [298, 121] width 54 height 8
type input "5"
click at [319, 119] on input "5" at bounding box center [298, 121] width 54 height 8
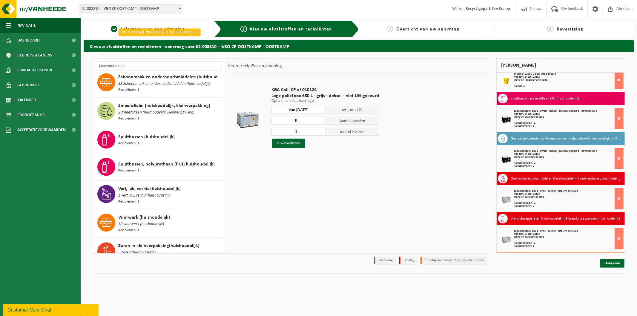
scroll to position [802, 0]
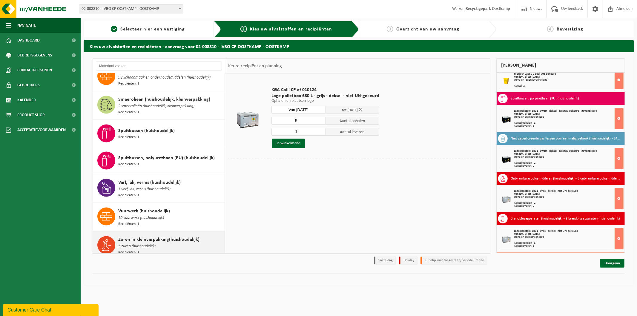
click at [148, 236] on span "Zuren in kleinverpakking(huishoudelijk)" at bounding box center [158, 239] width 81 height 7
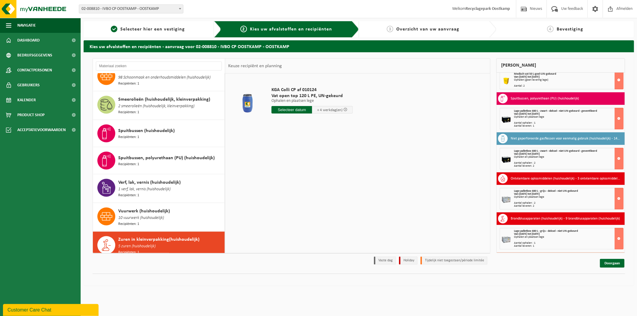
click at [287, 109] on input "text" at bounding box center [291, 109] width 41 height 7
click at [296, 181] on div "1" at bounding box center [298, 182] width 10 height 10
type input "Van 2025-10-01"
click at [300, 142] on button "In winkelmand" at bounding box center [288, 144] width 33 height 10
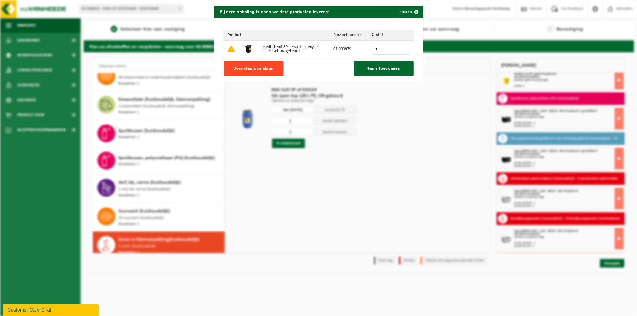
click at [272, 68] on button "Deze stap overslaan" at bounding box center [254, 68] width 60 height 15
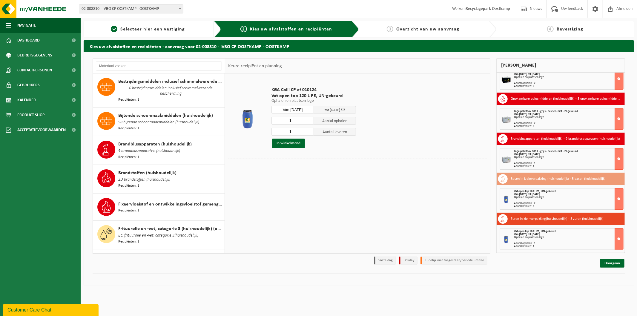
scroll to position [106, 0]
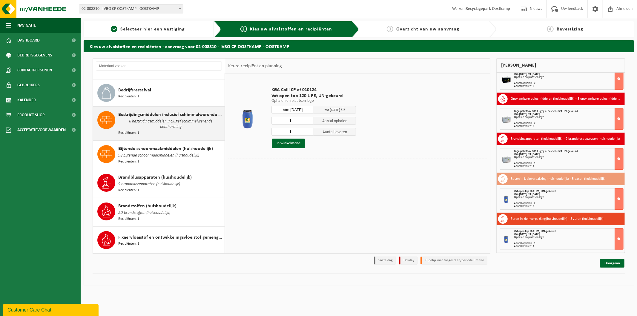
click at [163, 123] on span "6 bestrijdingsmiddelen inclusief schimmelwerende bescherming" at bounding box center [170, 124] width 105 height 12
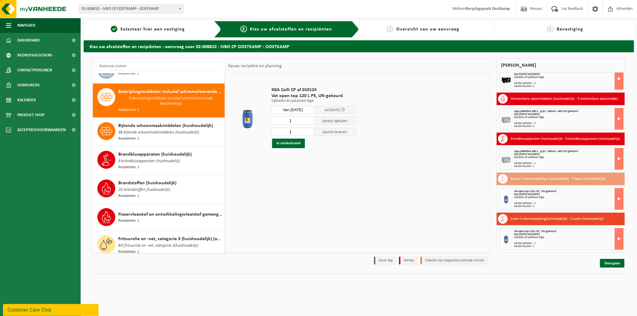
scroll to position [138, 0]
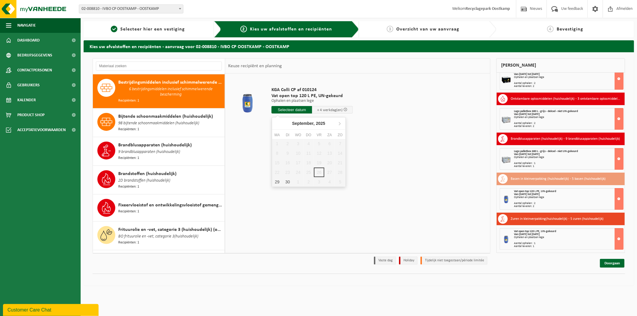
click at [281, 109] on input "text" at bounding box center [291, 109] width 41 height 7
click at [296, 180] on div "1" at bounding box center [298, 182] width 10 height 10
type input "Van 2025-10-01"
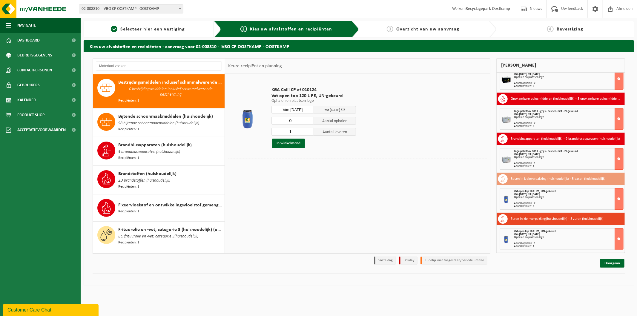
click at [309, 121] on input "0" at bounding box center [292, 121] width 42 height 8
click at [309, 119] on input "1" at bounding box center [292, 121] width 42 height 8
click at [309, 119] on input "2" at bounding box center [292, 121] width 42 height 8
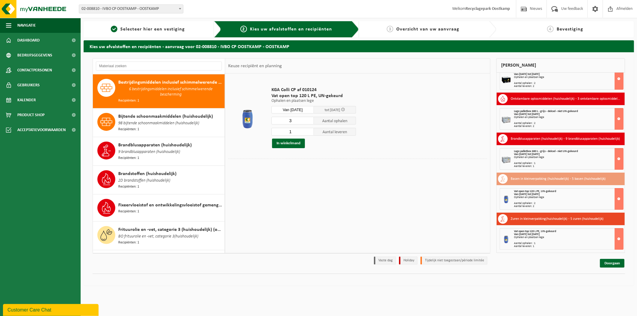
click at [309, 119] on input "3" at bounding box center [292, 121] width 42 height 8
click at [309, 119] on input "4" at bounding box center [292, 121] width 42 height 8
click at [309, 119] on input "5" at bounding box center [292, 121] width 42 height 8
type input "6"
click at [309, 119] on input "6" at bounding box center [292, 121] width 42 height 8
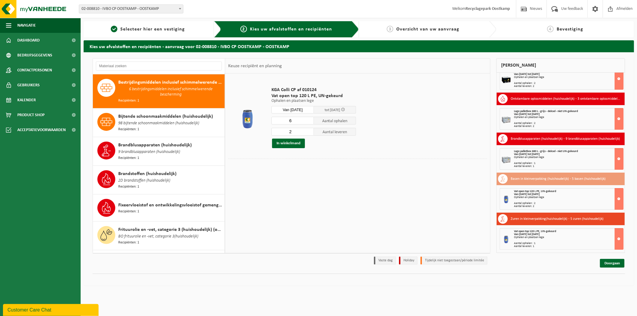
click at [310, 130] on input "2" at bounding box center [292, 132] width 42 height 8
click at [310, 130] on input "3" at bounding box center [292, 132] width 42 height 8
click at [310, 130] on input "4" at bounding box center [292, 132] width 42 height 8
click at [310, 130] on input "5" at bounding box center [292, 132] width 42 height 8
type input "6"
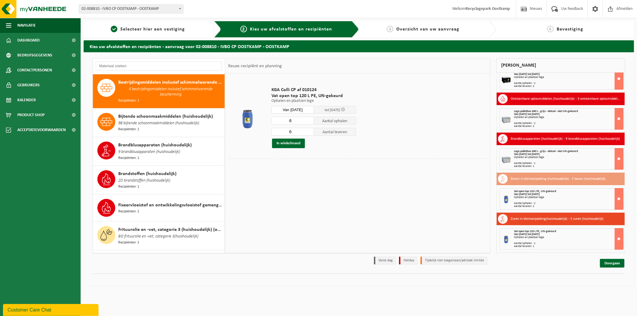
click at [310, 130] on input "6" at bounding box center [292, 132] width 42 height 8
click at [294, 143] on button "In winkelmand" at bounding box center [288, 144] width 33 height 10
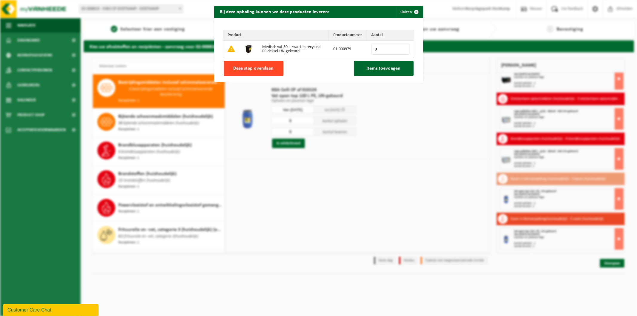
click at [260, 70] on span "Deze stap overslaan" at bounding box center [253, 68] width 40 height 5
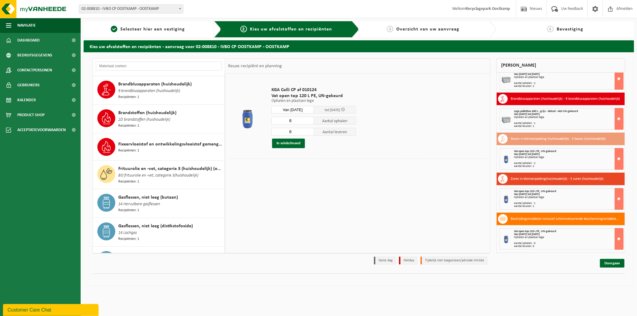
scroll to position [133, 0]
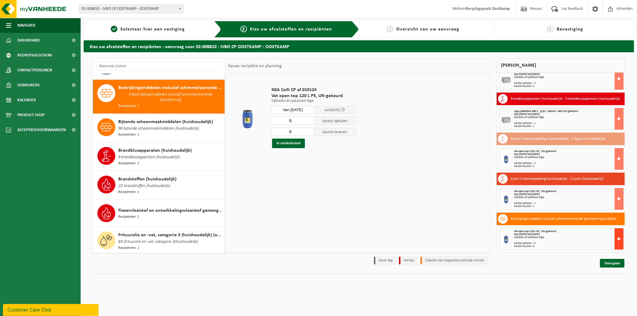
click at [614, 239] on button at bounding box center [618, 238] width 9 height 21
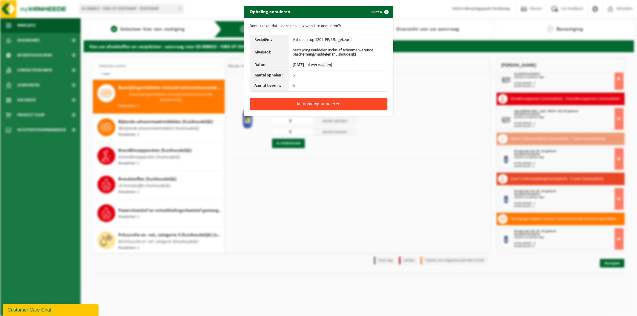
click at [296, 102] on button "Ja, ophaling annuleren" at bounding box center [318, 104] width 137 height 13
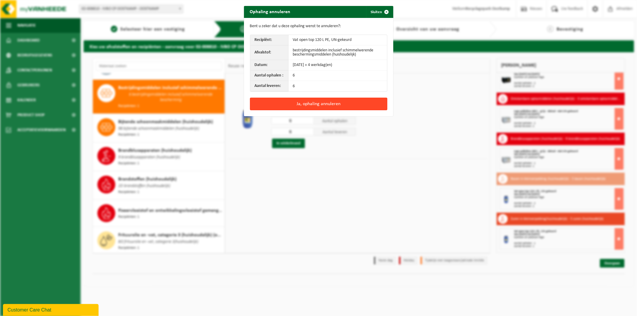
scroll to position [298, 0]
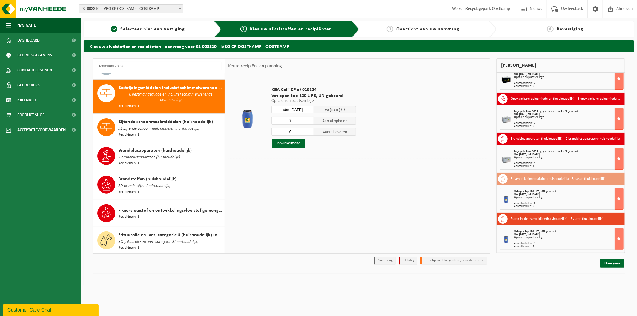
type input "7"
click at [309, 119] on input "7" at bounding box center [292, 121] width 42 height 8
type input "7"
click at [309, 131] on input "7" at bounding box center [292, 132] width 42 height 8
click at [291, 144] on button "In winkelmand" at bounding box center [288, 144] width 33 height 10
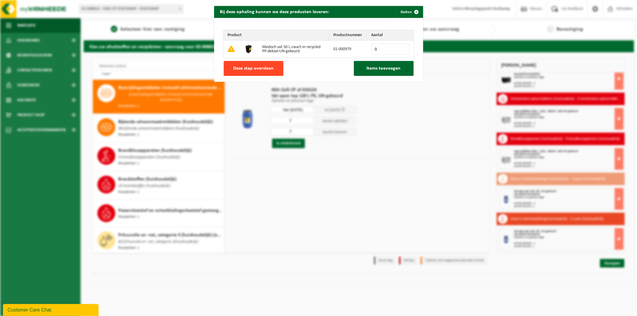
click at [264, 71] on span "Deze stap overslaan" at bounding box center [253, 68] width 40 height 5
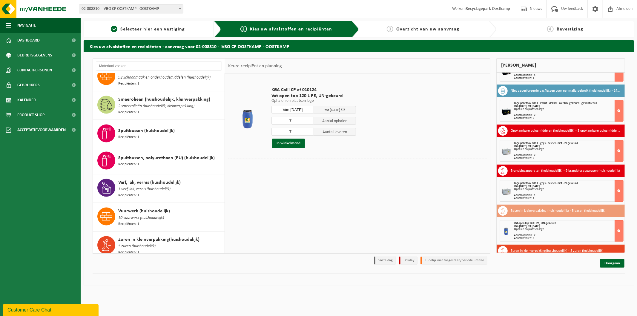
scroll to position [338, 0]
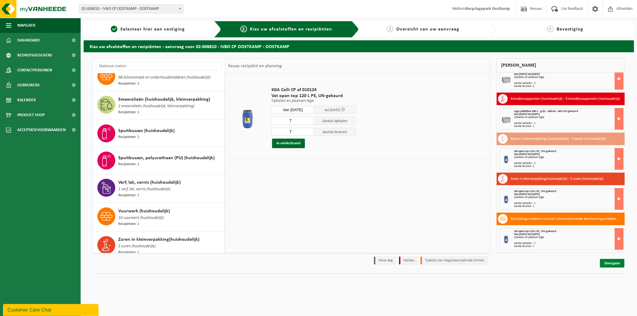
click at [605, 263] on link "Doorgaan" at bounding box center [612, 263] width 24 height 9
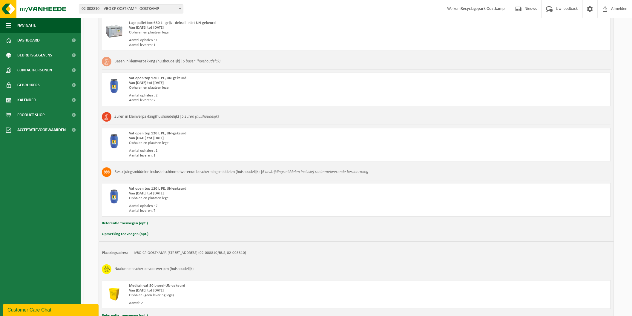
scroll to position [646, 0]
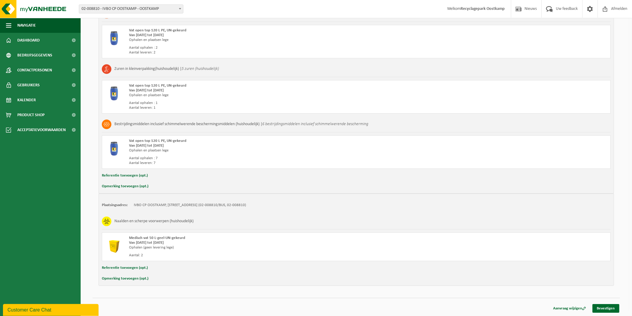
click at [133, 278] on button "Opmerking toevoegen (opt.)" at bounding box center [125, 279] width 47 height 8
click at [137, 279] on input "text" at bounding box center [367, 277] width 473 height 9
click at [137, 279] on input "kannen er ook 2 emmers voor aanstekers afgehaald worden en geleverd worden" at bounding box center [367, 277] width 473 height 9
click at [228, 279] on input "kunnen er ook 2 emmers voor aanstekers afgehaald worden en geleverd worden" at bounding box center [367, 277] width 473 height 9
click at [295, 278] on input "kunnen er ook 2 emmers voor aanstekers afgehaald en geleverd worden" at bounding box center [367, 277] width 473 height 9
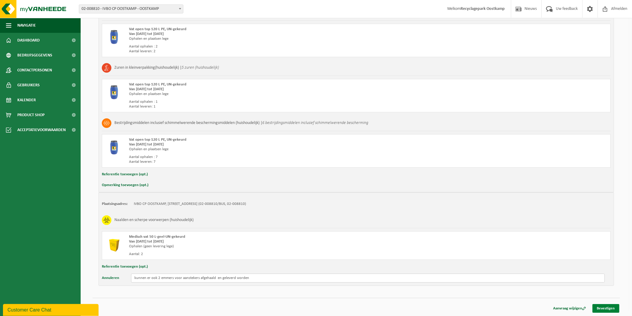
type input "kunnen er ook 2 emmers voor aanstekers afgehaald en geleverd worden"
click at [604, 309] on link "Bevestigen" at bounding box center [605, 308] width 27 height 9
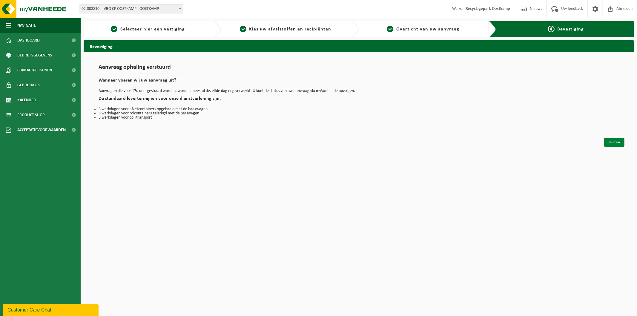
click at [611, 143] on link "Sluiten" at bounding box center [614, 142] width 20 height 9
